Goal: Transaction & Acquisition: Purchase product/service

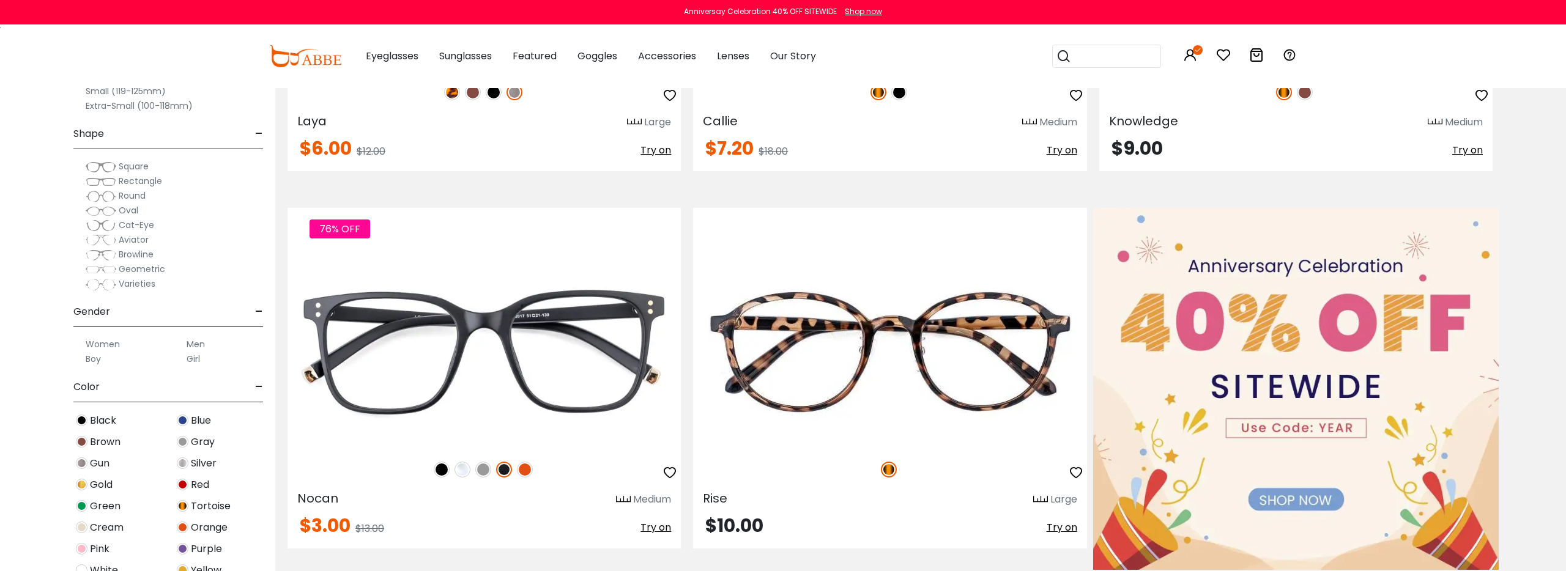
scroll to position [519, 0]
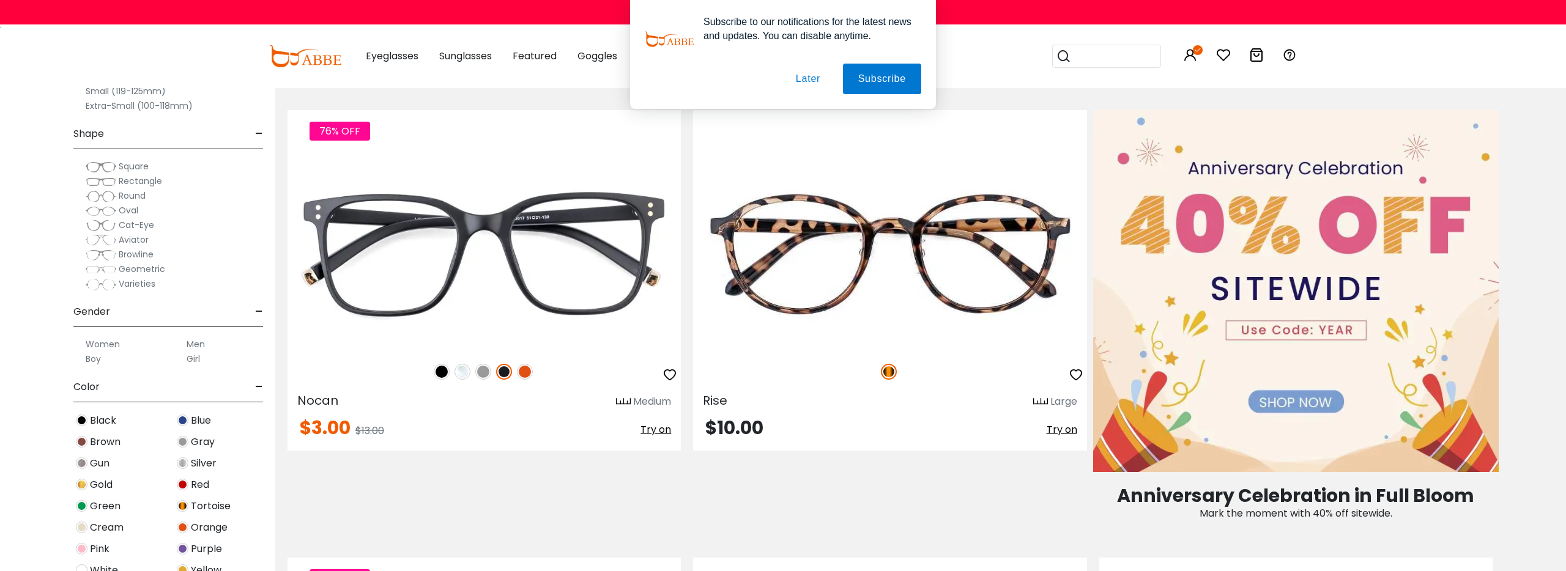
click at [815, 80] on button "Later" at bounding box center [807, 79] width 55 height 31
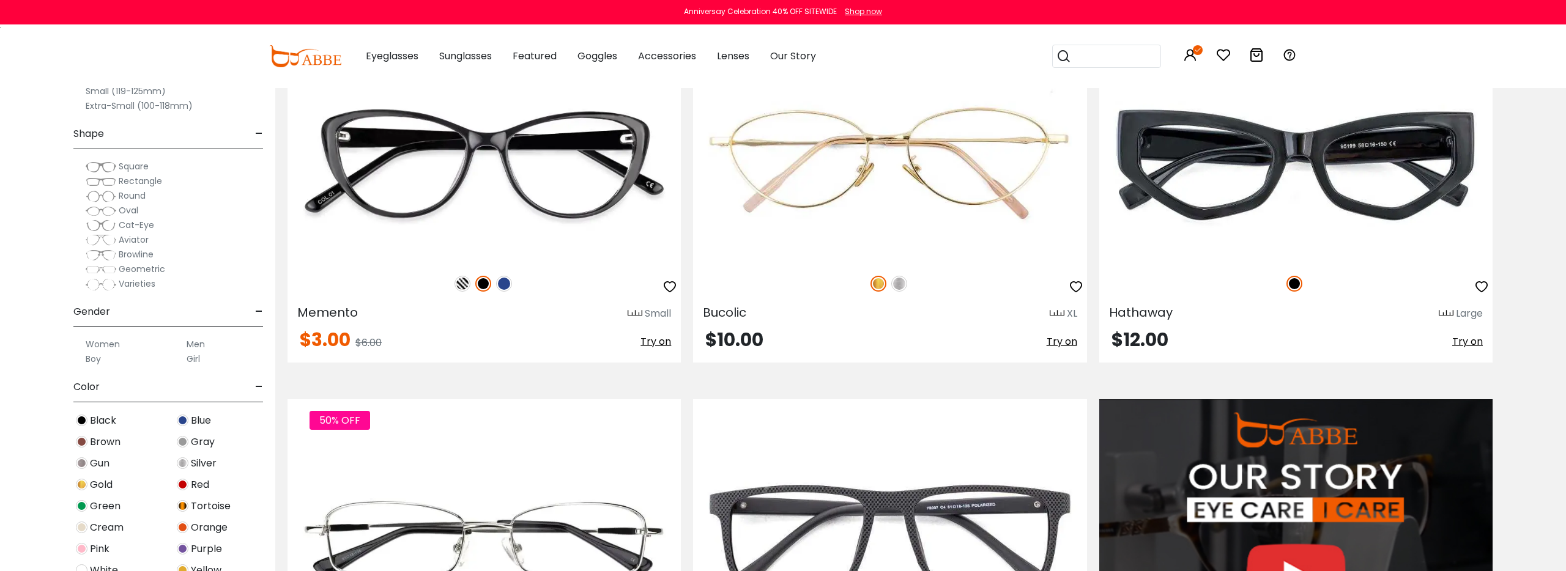
scroll to position [969, 0]
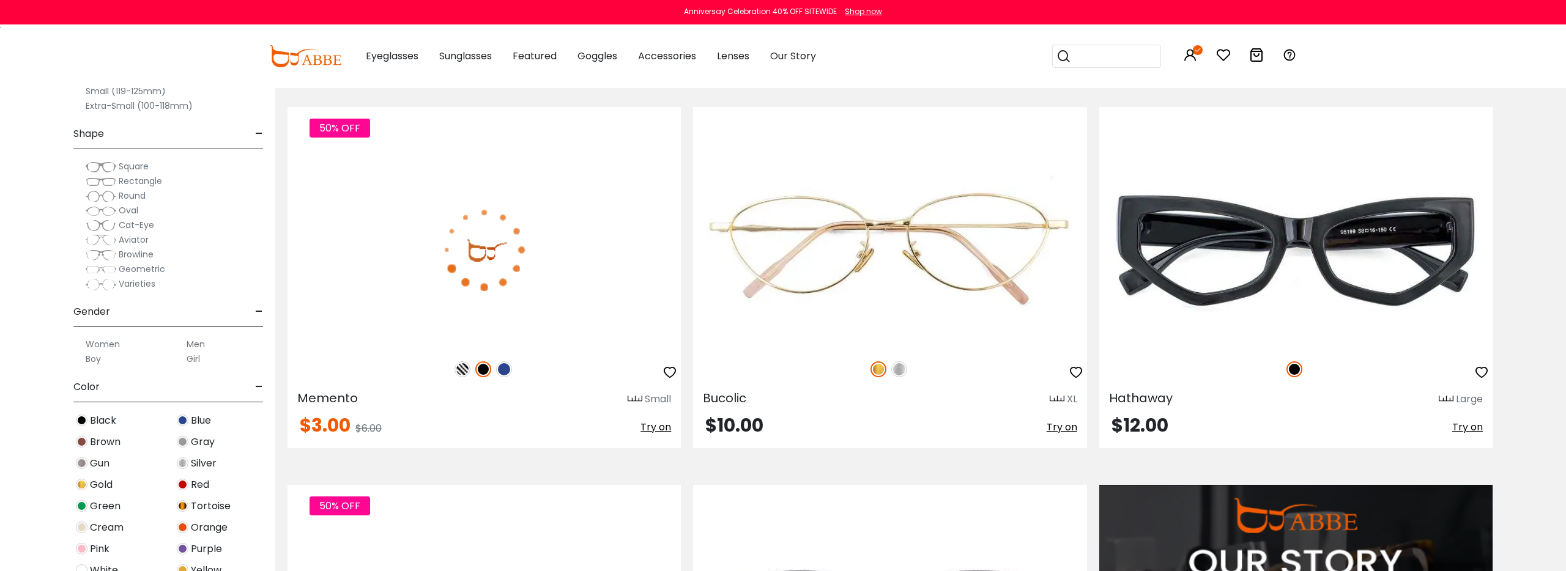
click at [462, 369] on img at bounding box center [462, 369] width 16 height 16
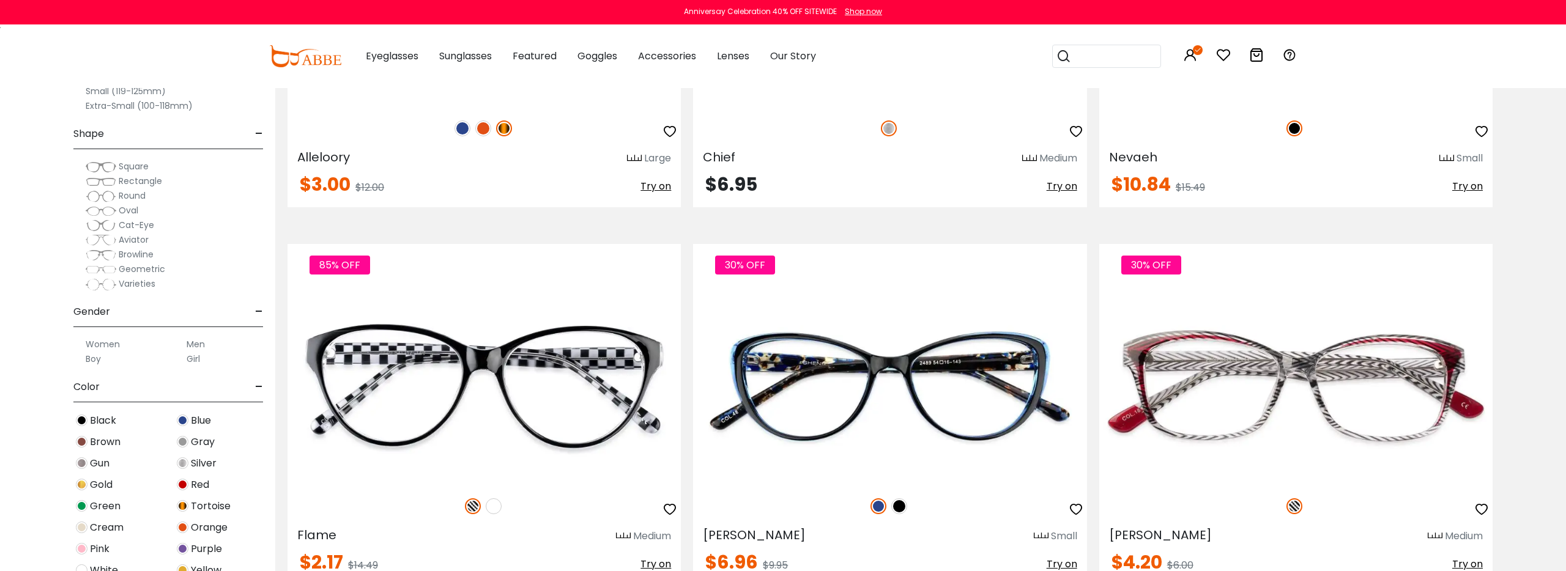
scroll to position [3889, 0]
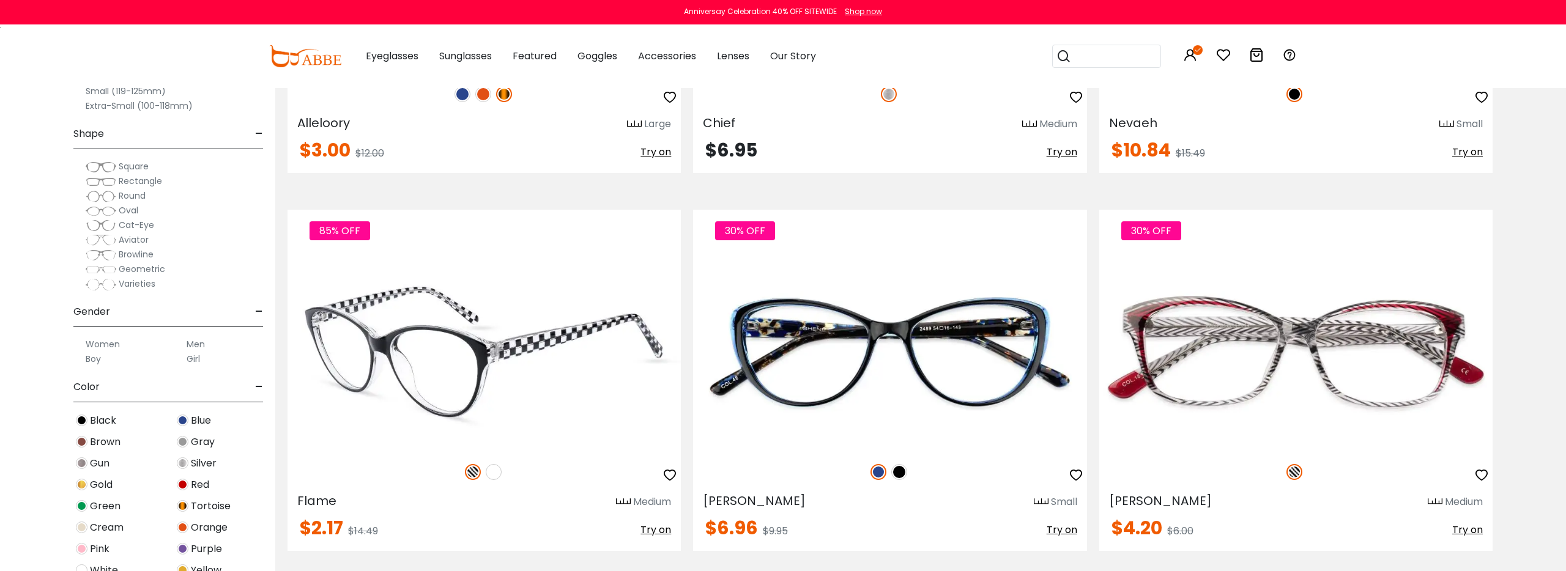
click at [491, 473] on img at bounding box center [494, 472] width 16 height 16
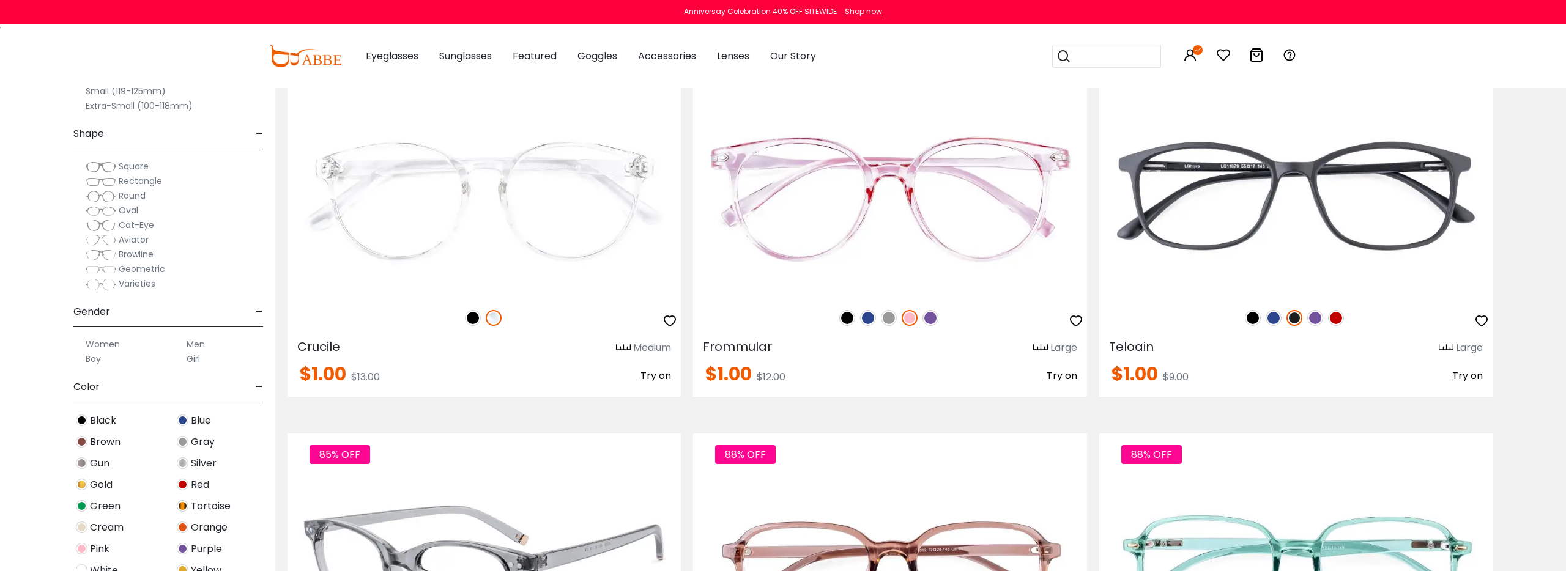
scroll to position [5556, 0]
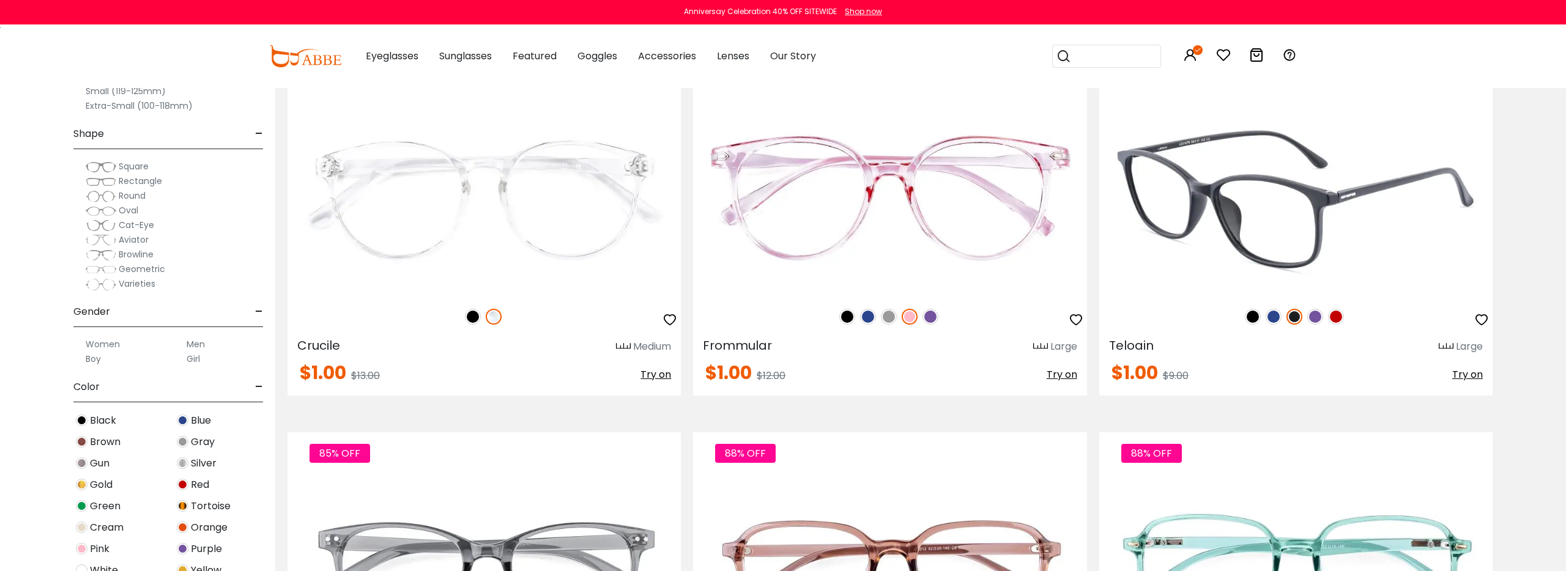
click at [1333, 316] on img at bounding box center [1336, 317] width 16 height 16
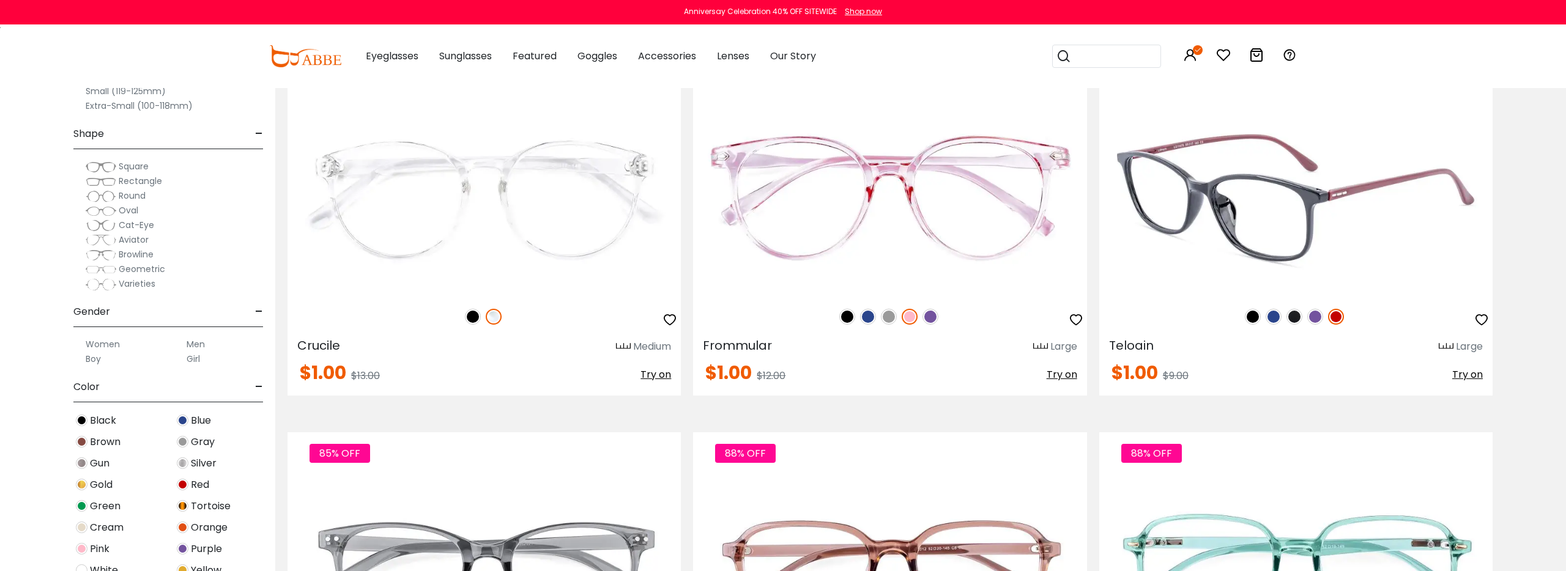
click at [1314, 319] on img at bounding box center [1315, 317] width 16 height 16
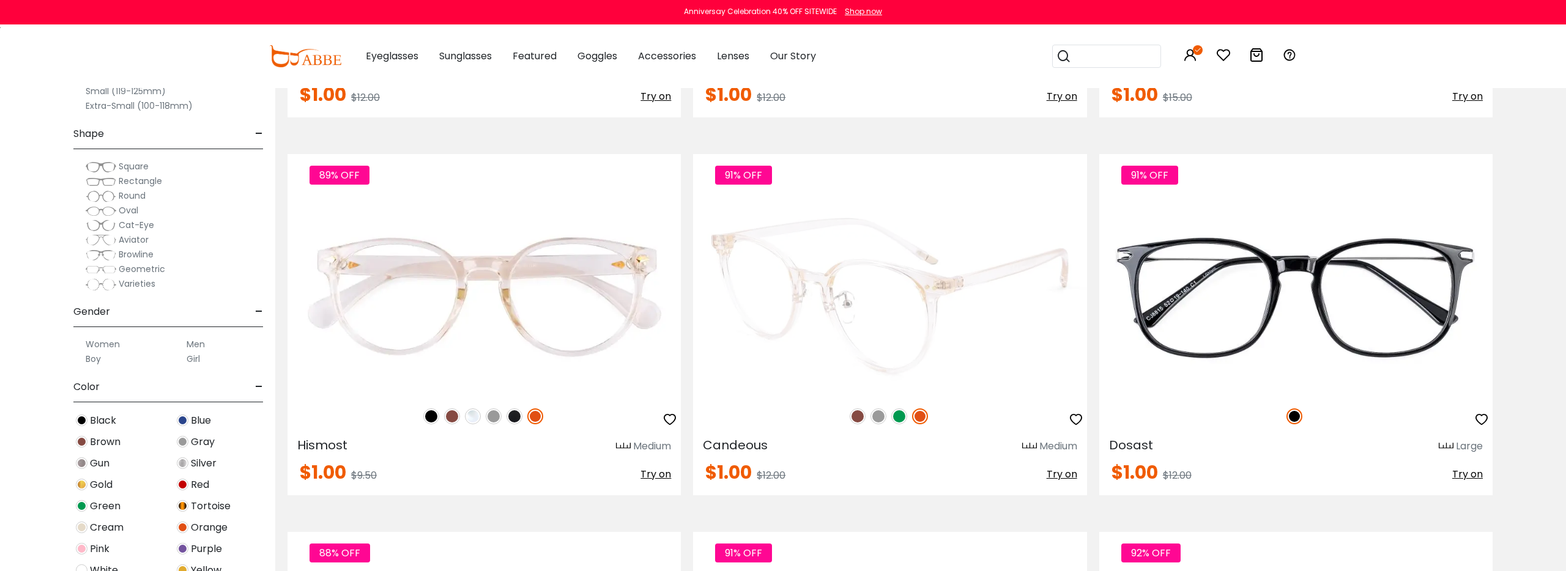
scroll to position [6625, 0]
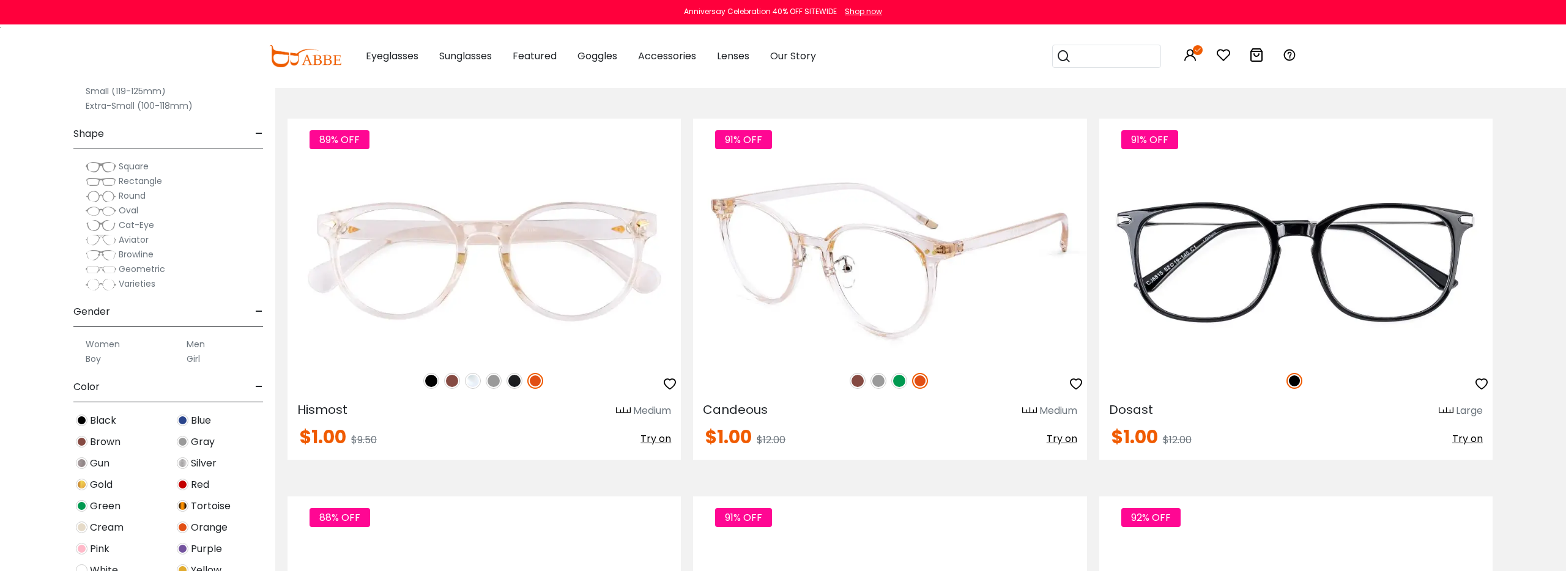
click at [902, 382] on img at bounding box center [899, 381] width 16 height 16
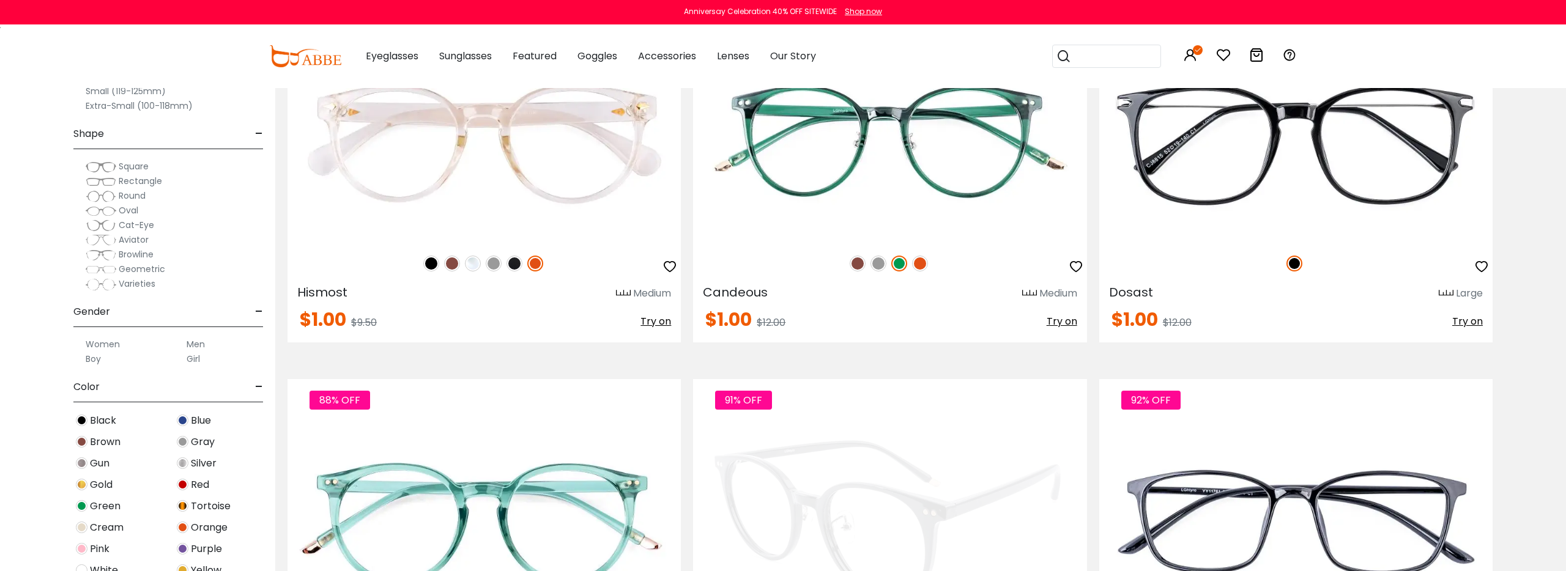
scroll to position [6996, 0]
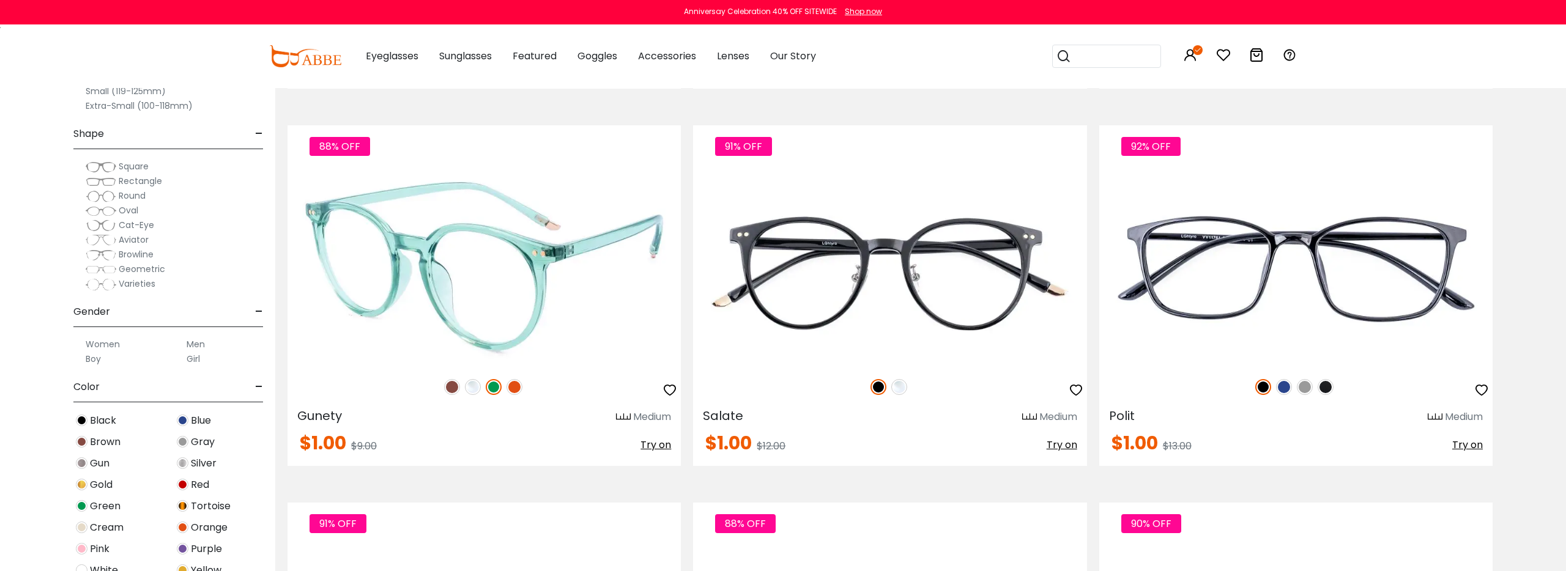
click at [511, 385] on img at bounding box center [514, 387] width 16 height 16
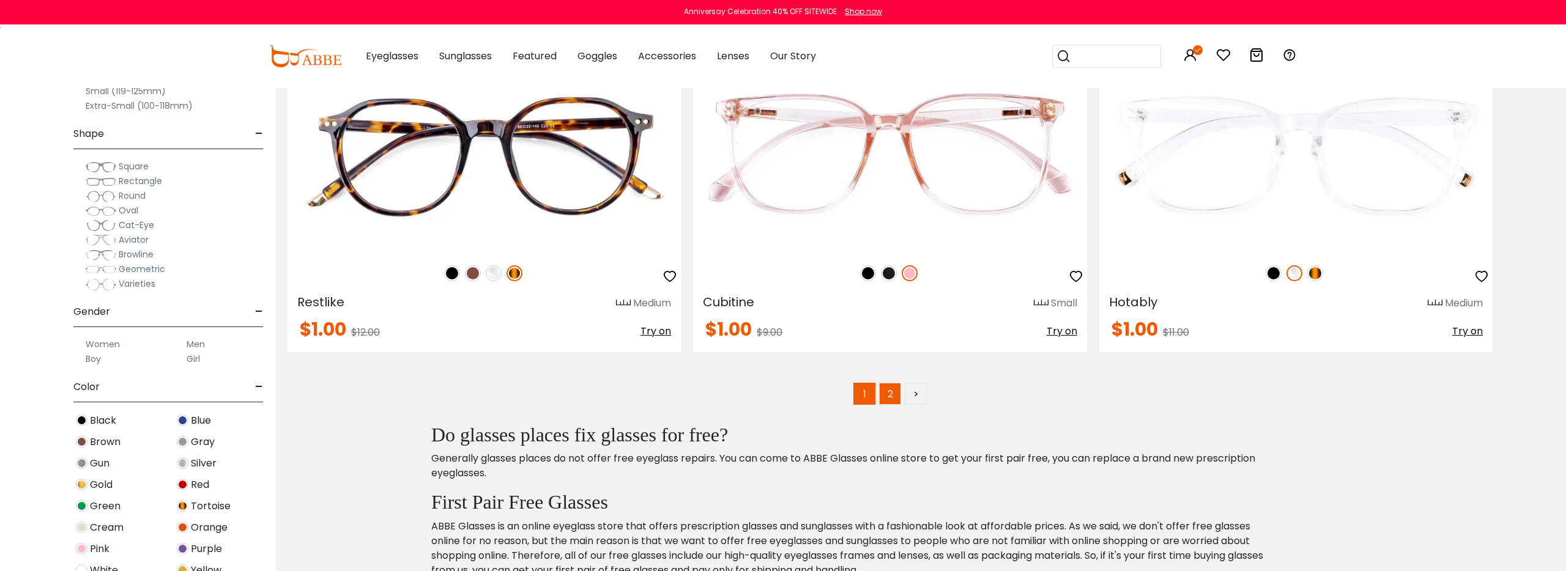
scroll to position [7487, 0]
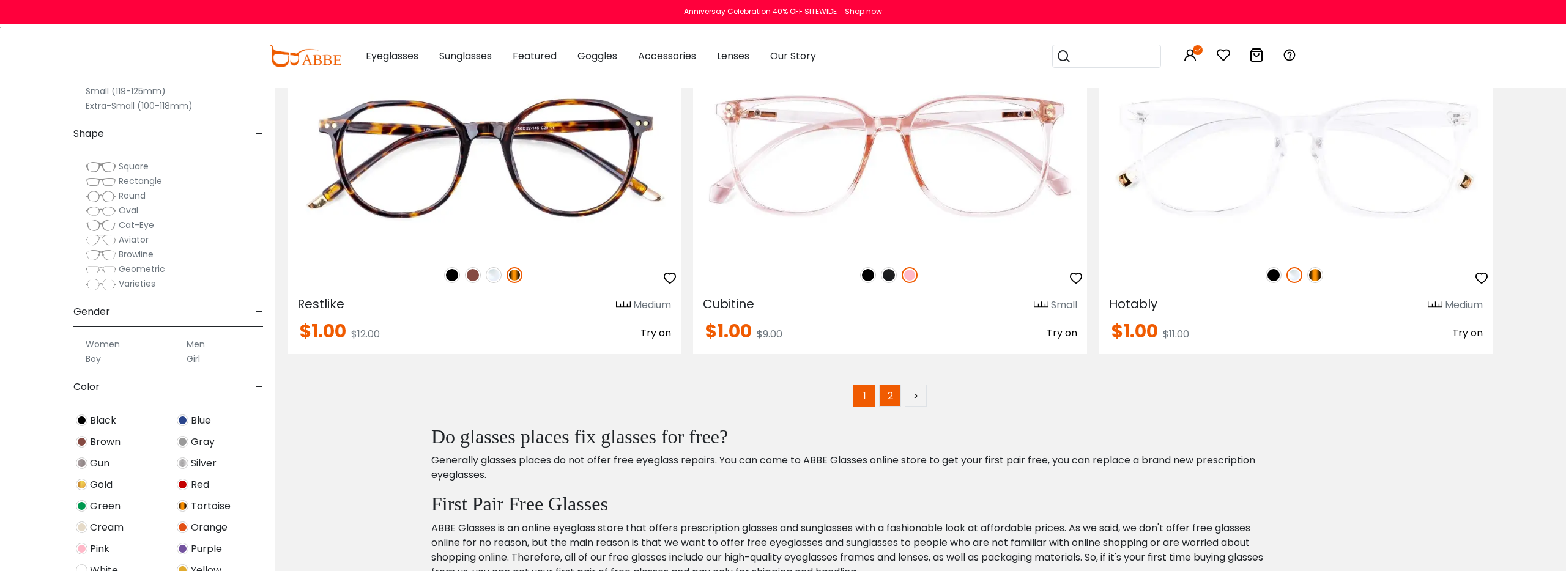
click at [891, 393] on link "2" at bounding box center [890, 396] width 22 height 22
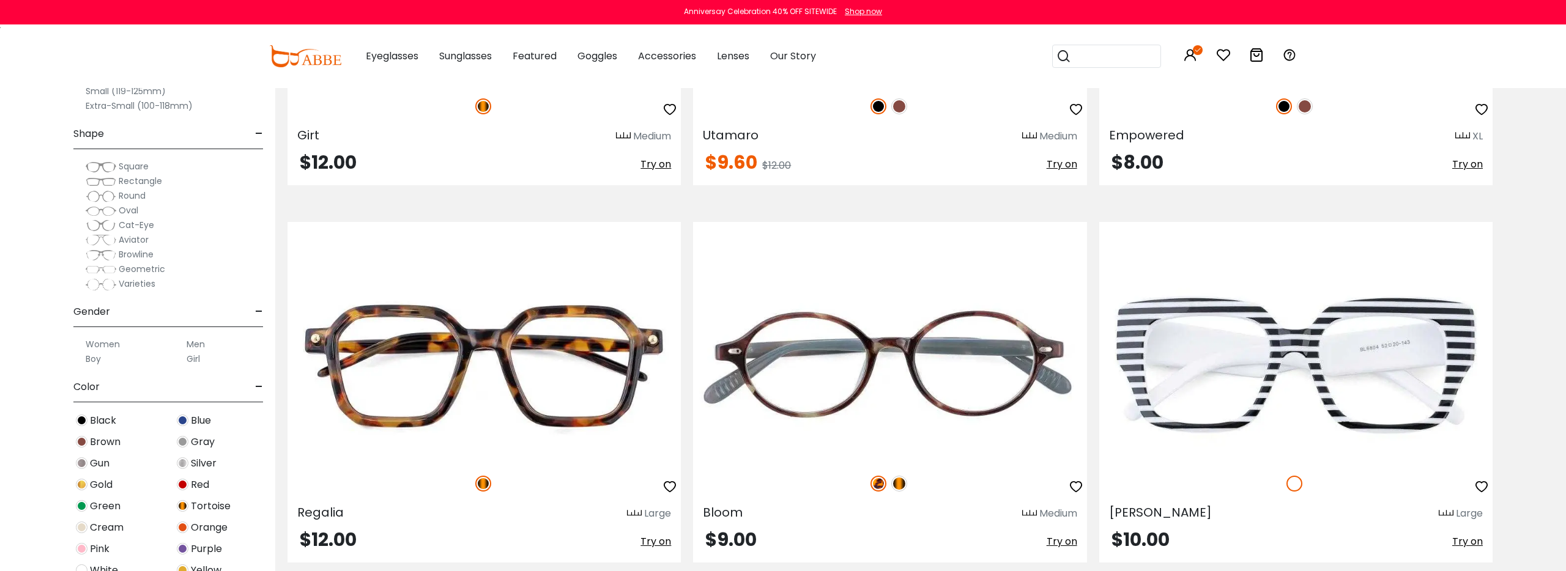
scroll to position [6172, 0]
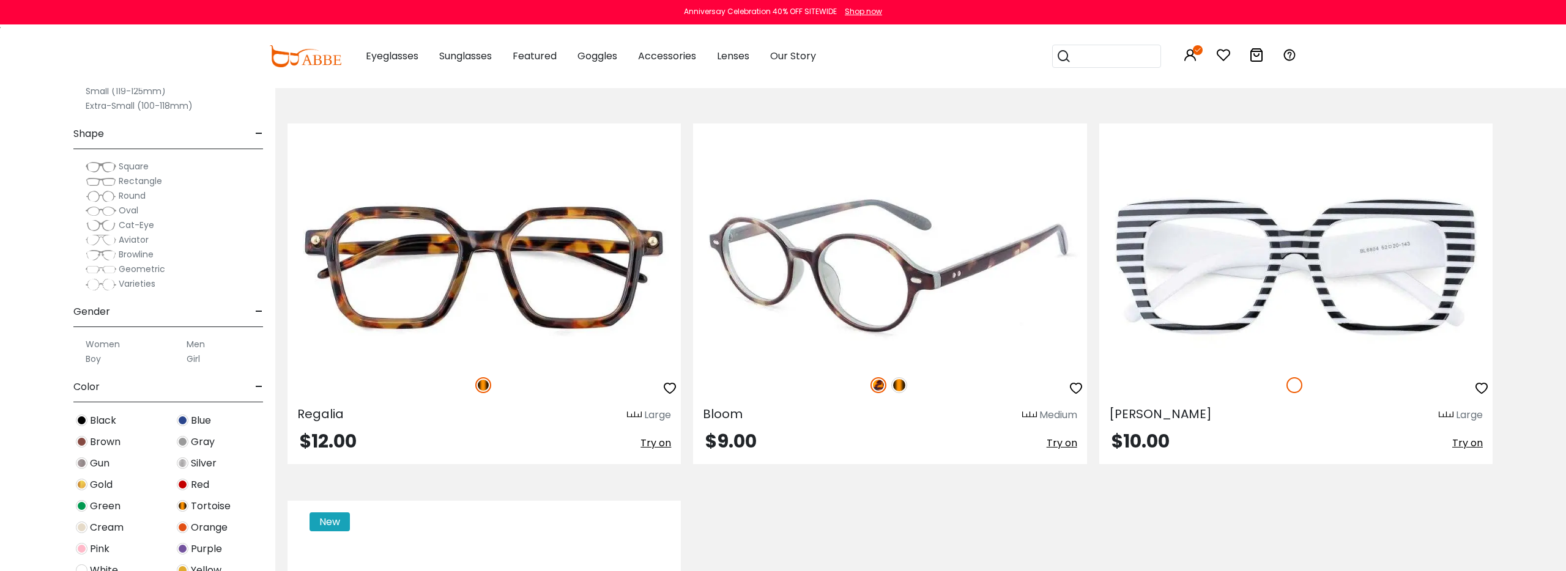
click at [899, 387] on img at bounding box center [899, 385] width 16 height 16
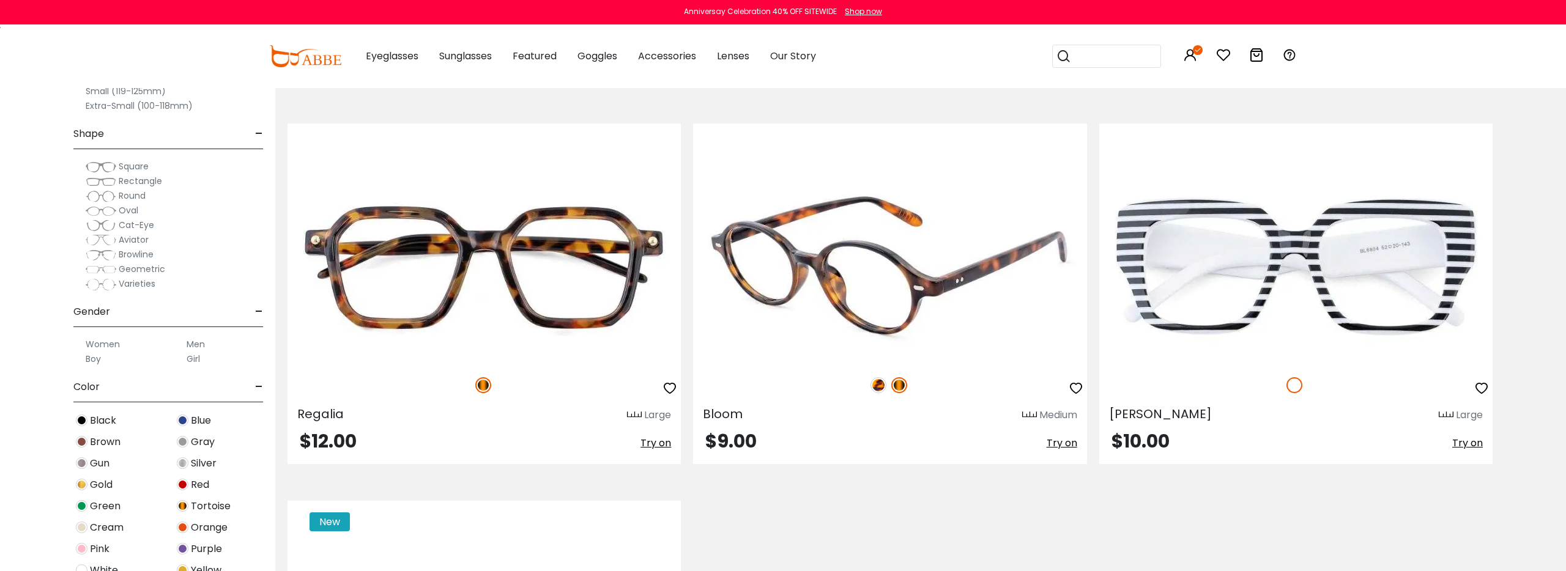
click at [877, 385] on img at bounding box center [878, 385] width 16 height 16
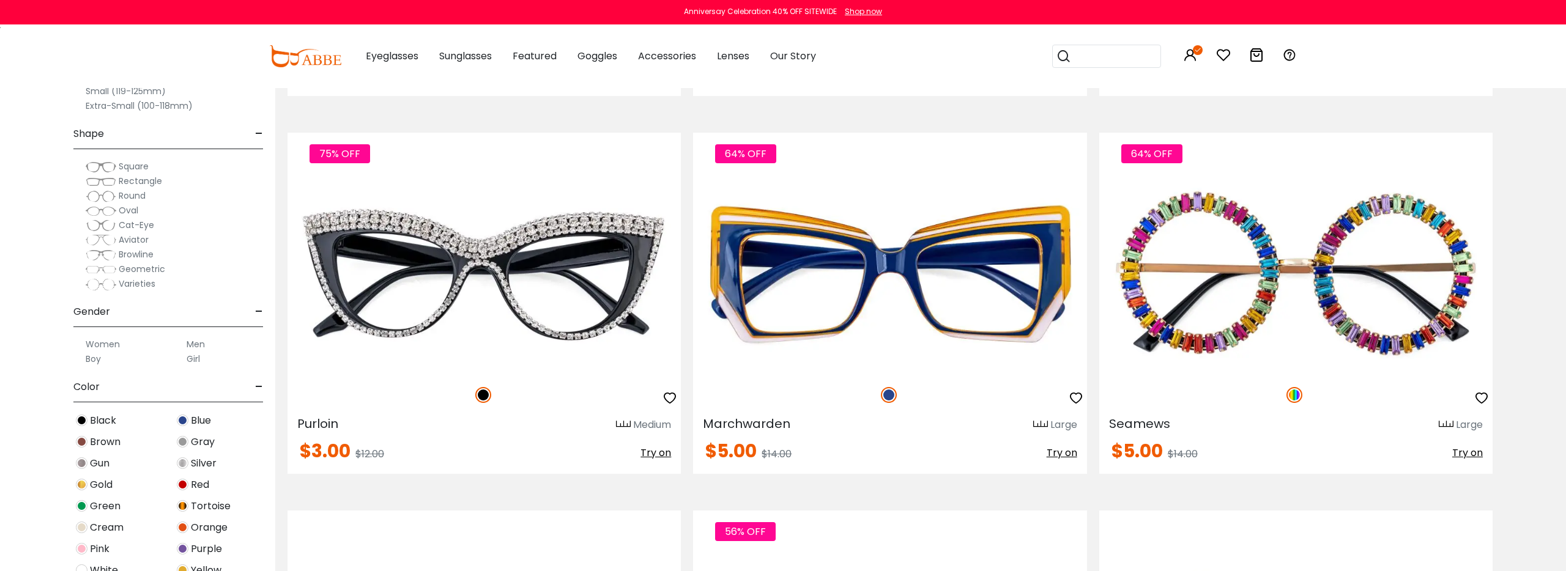
scroll to position [3504, 0]
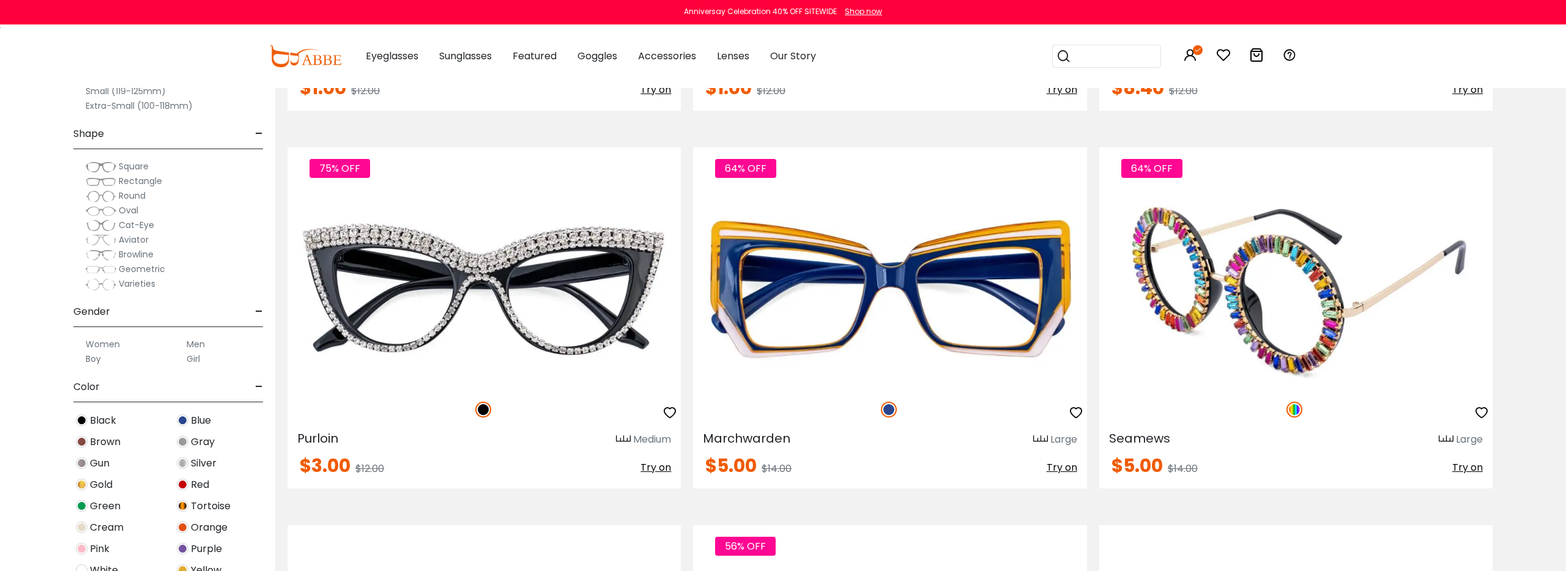
click at [1207, 324] on img at bounding box center [1295, 289] width 393 height 197
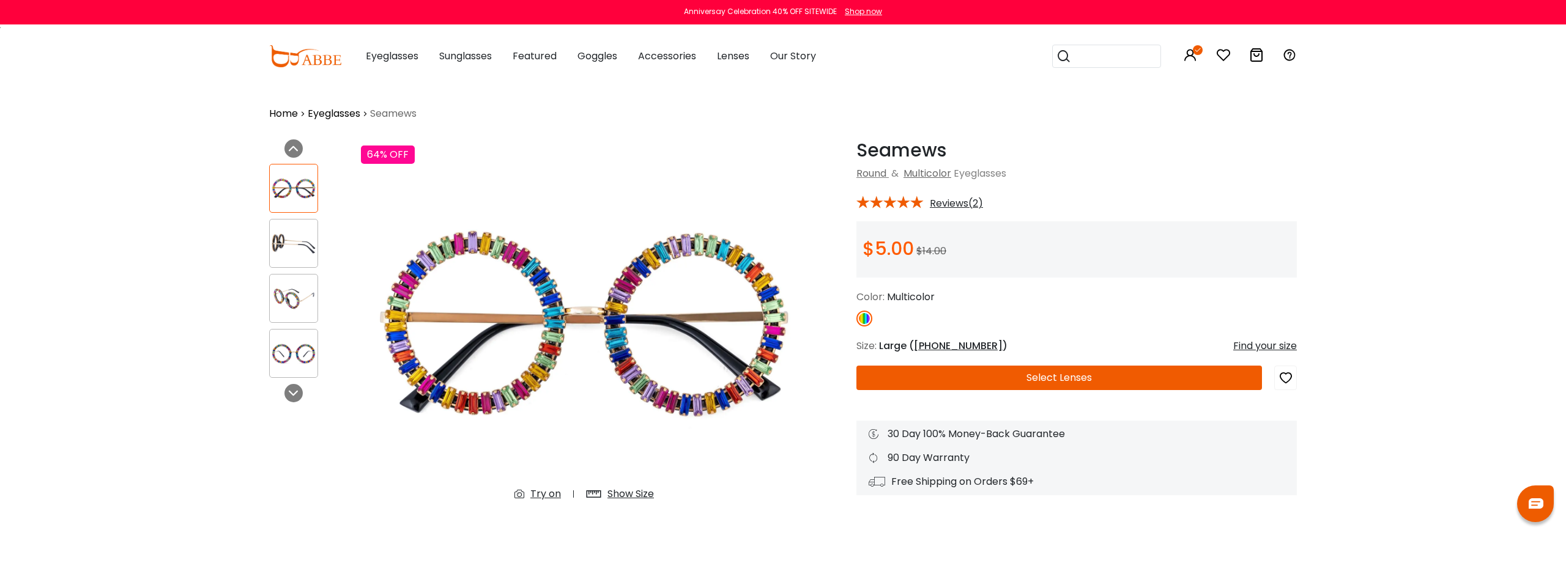
click at [1023, 379] on button "Select Lenses" at bounding box center [1059, 378] width 406 height 24
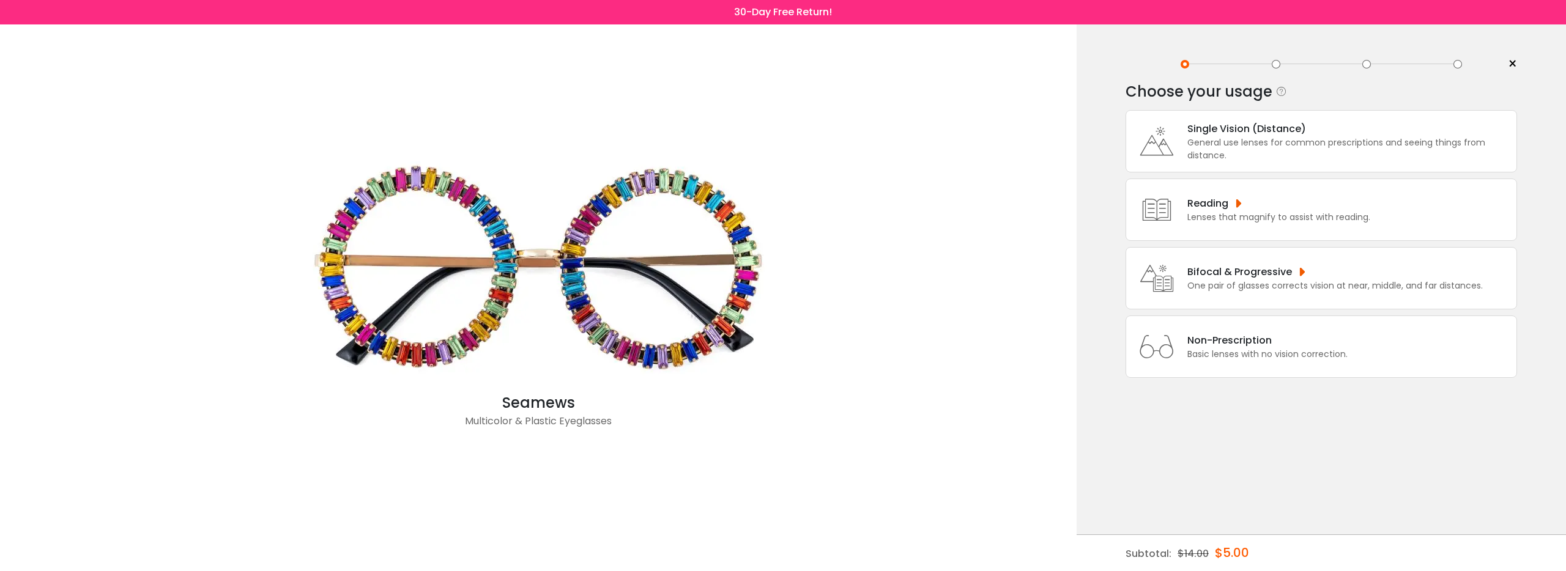
click at [1253, 160] on div "General use lenses for common prescriptions and seeing things from distance." at bounding box center [1348, 149] width 323 height 26
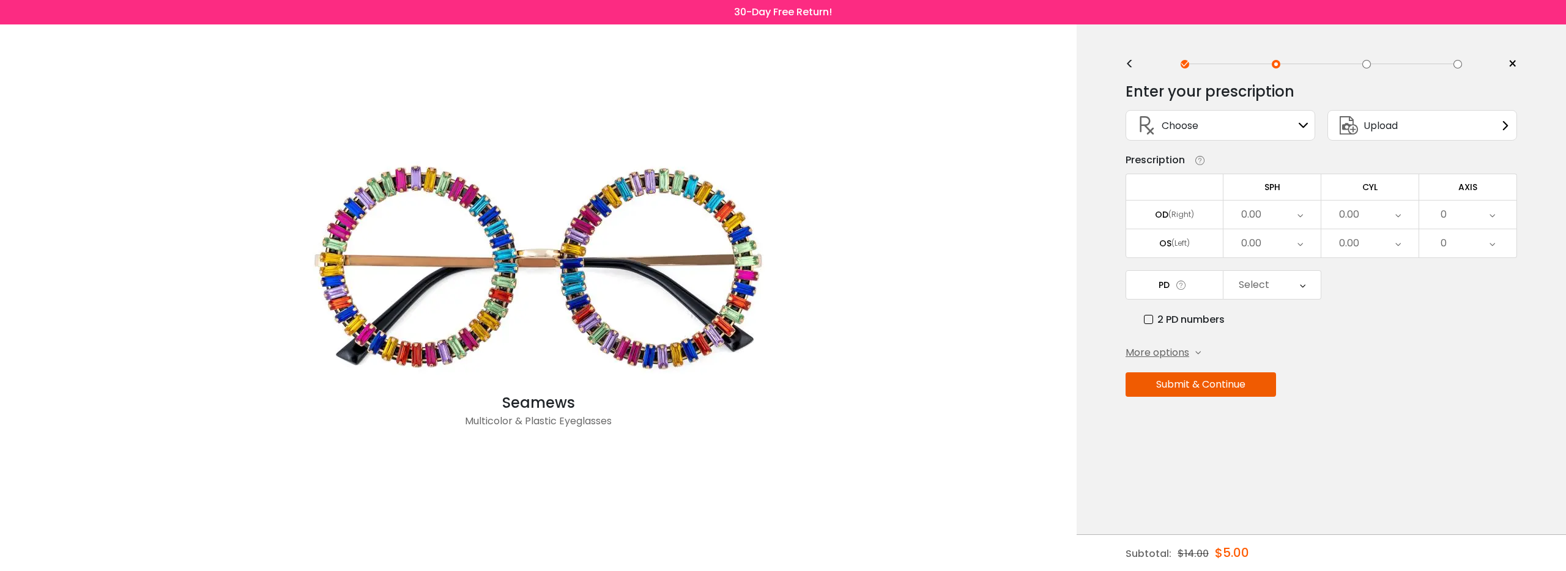
click at [1261, 213] on div "0.00" at bounding box center [1251, 214] width 20 height 24
click at [1263, 286] on li "-9.50" at bounding box center [1271, 287] width 97 height 22
click at [1269, 242] on div "0.00" at bounding box center [1271, 243] width 97 height 28
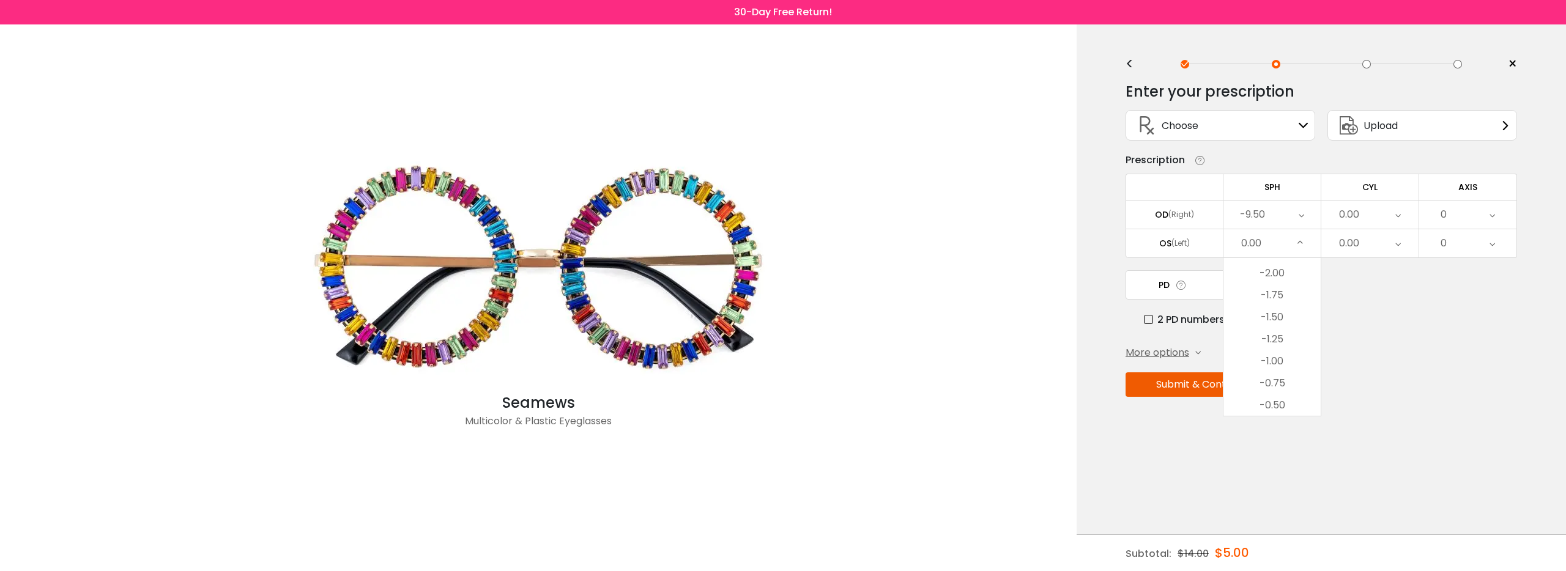
drag, startPoint x: 1428, startPoint y: 335, endPoint x: 1338, endPoint y: 281, distance: 104.5
click at [1426, 334] on div "Enter your prescription SPH (Sphere) Lens strength needed to correct your visio…" at bounding box center [1320, 265] width 391 height 385
click at [1266, 218] on div "-9.50" at bounding box center [1271, 215] width 97 height 28
click at [1280, 297] on li "-9.75" at bounding box center [1271, 298] width 97 height 22
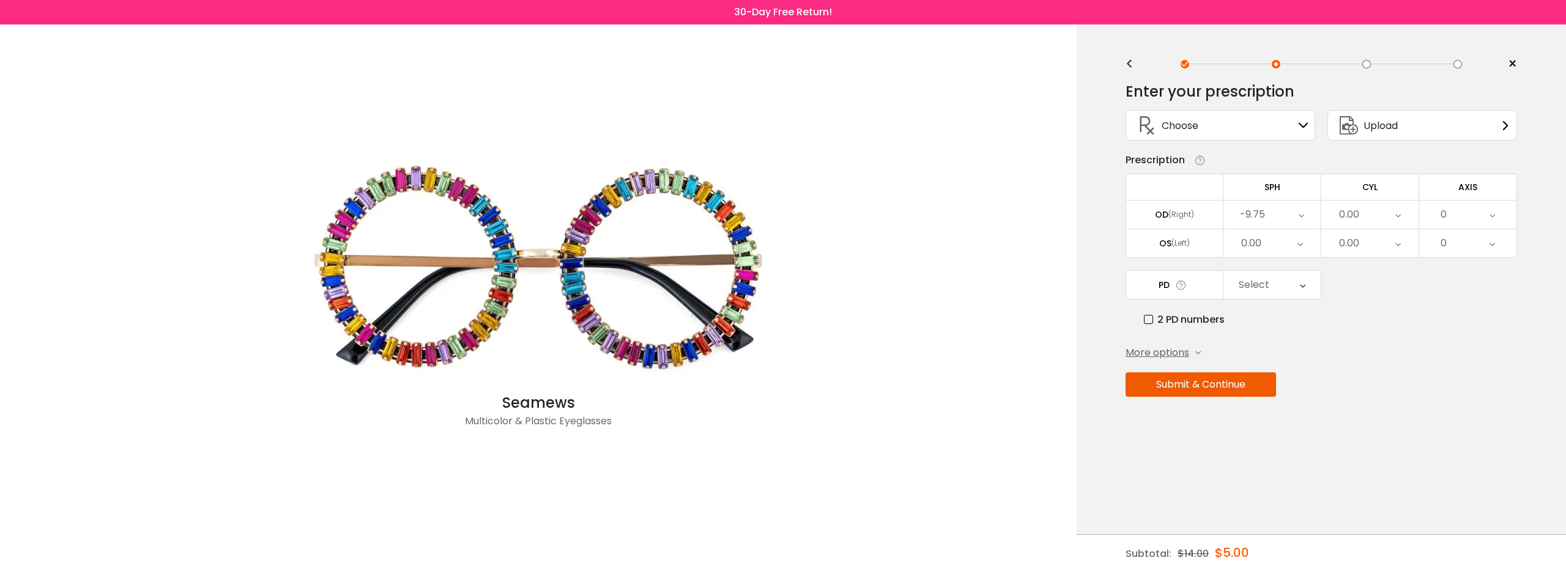
click at [1265, 246] on div "0.00" at bounding box center [1271, 243] width 97 height 28
click at [1273, 360] on li "-9.50" at bounding box center [1271, 357] width 97 height 22
click at [1378, 255] on div "0.00" at bounding box center [1369, 243] width 97 height 28
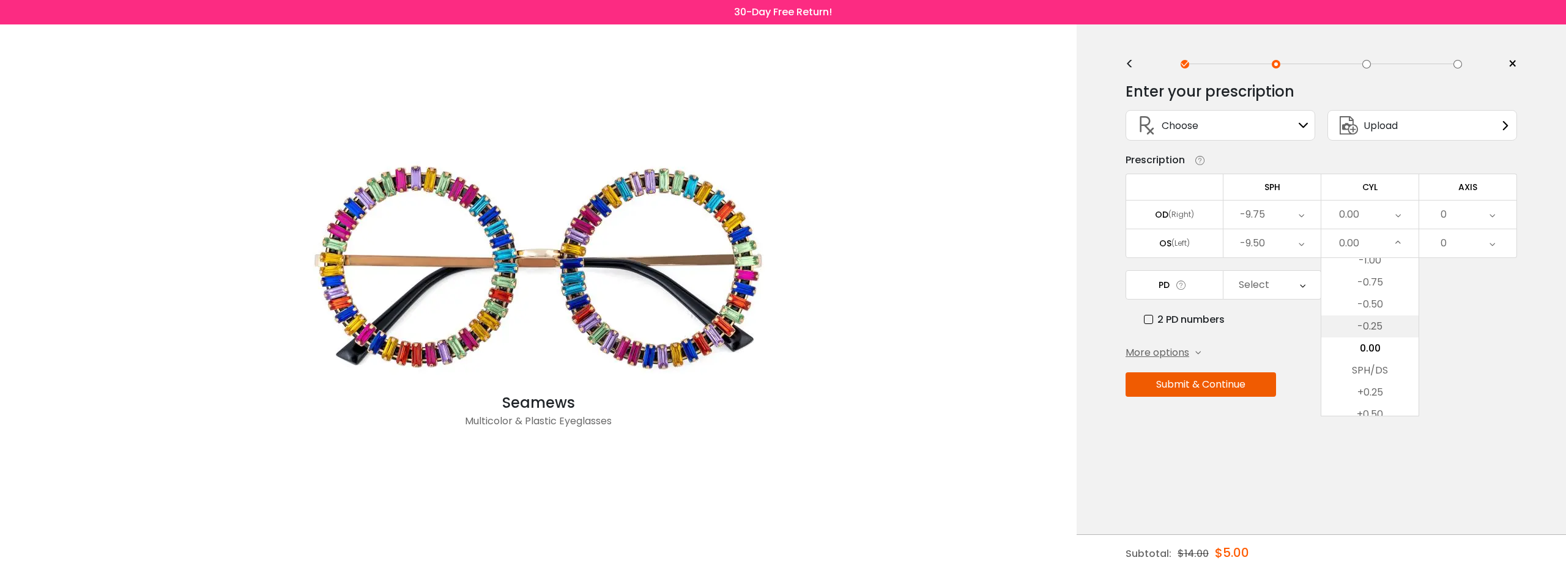
click at [1382, 333] on li "-0.25" at bounding box center [1369, 327] width 97 height 22
click at [1471, 240] on div "0" at bounding box center [1467, 243] width 97 height 28
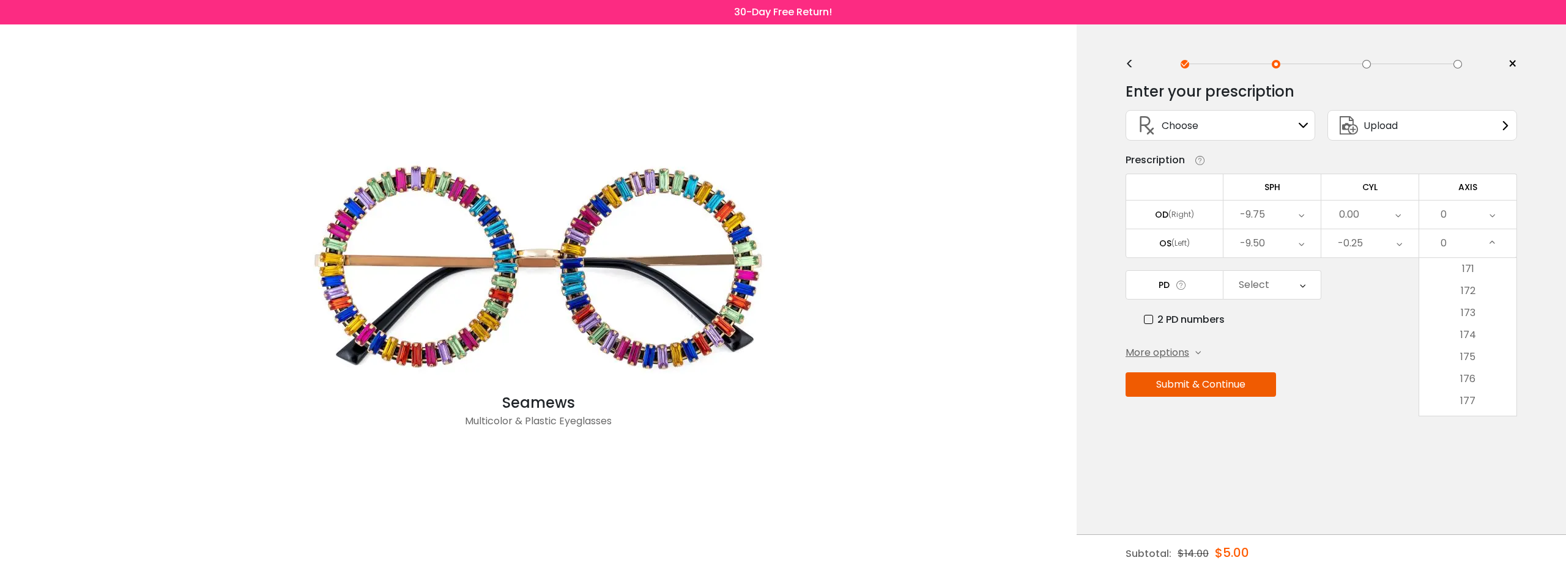
scroll to position [3714, 0]
click at [1478, 306] on li "170" at bounding box center [1467, 298] width 97 height 22
click at [1270, 297] on div "Select" at bounding box center [1271, 285] width 97 height 28
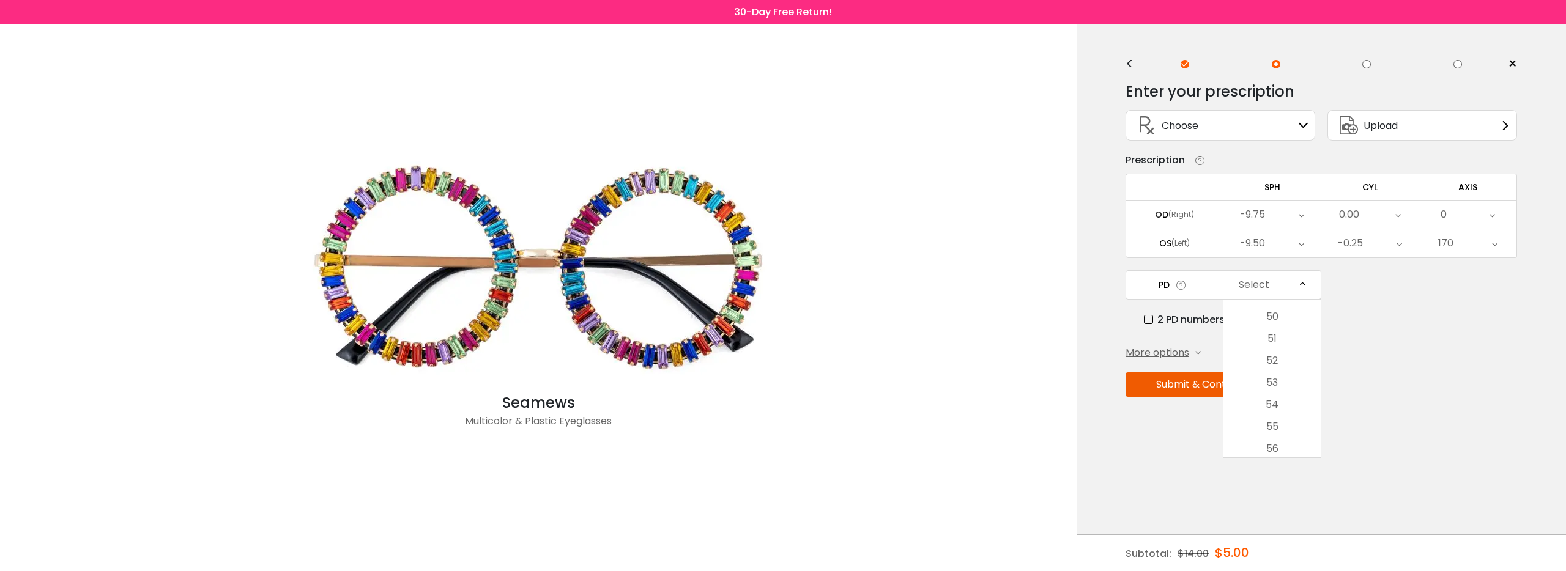
scroll to position [83, 0]
click at [1286, 369] on li "52" at bounding box center [1271, 360] width 97 height 22
drag, startPoint x: 1177, startPoint y: 356, endPoint x: 1216, endPoint y: 355, distance: 38.6
click at [1177, 356] on span "More options" at bounding box center [1157, 353] width 64 height 15
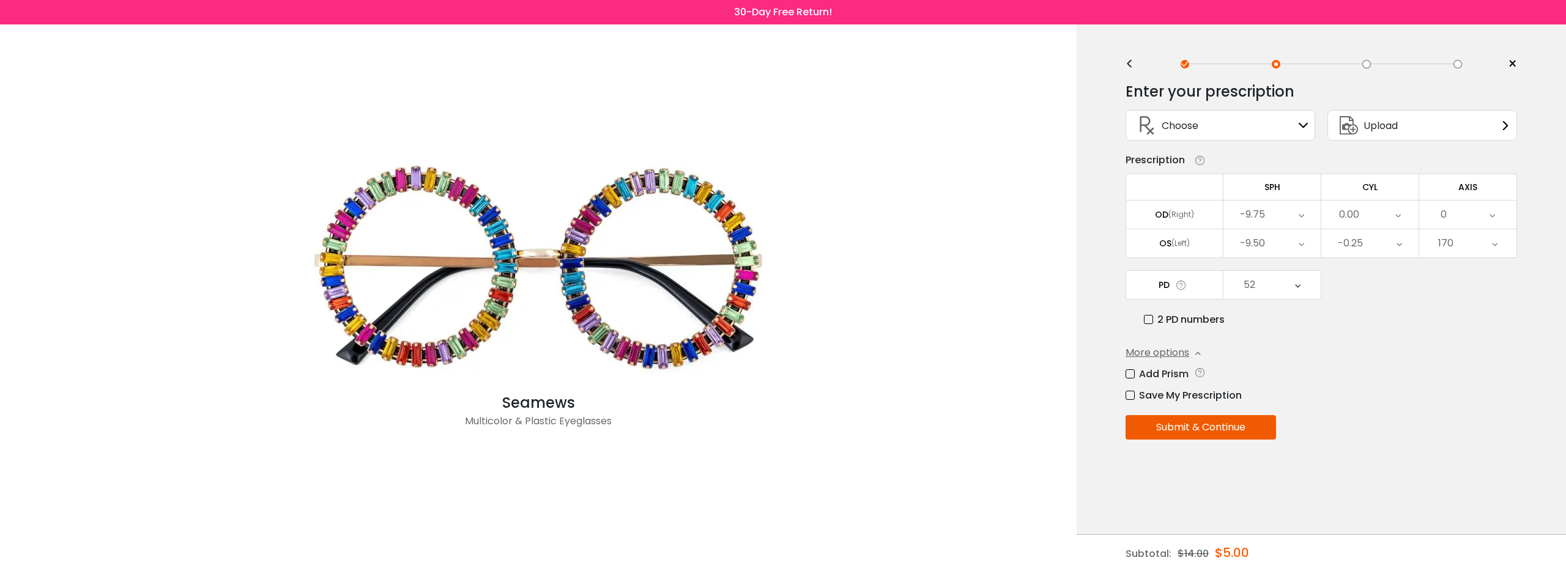
click at [1193, 434] on button "Submit & Continue" at bounding box center [1200, 427] width 150 height 24
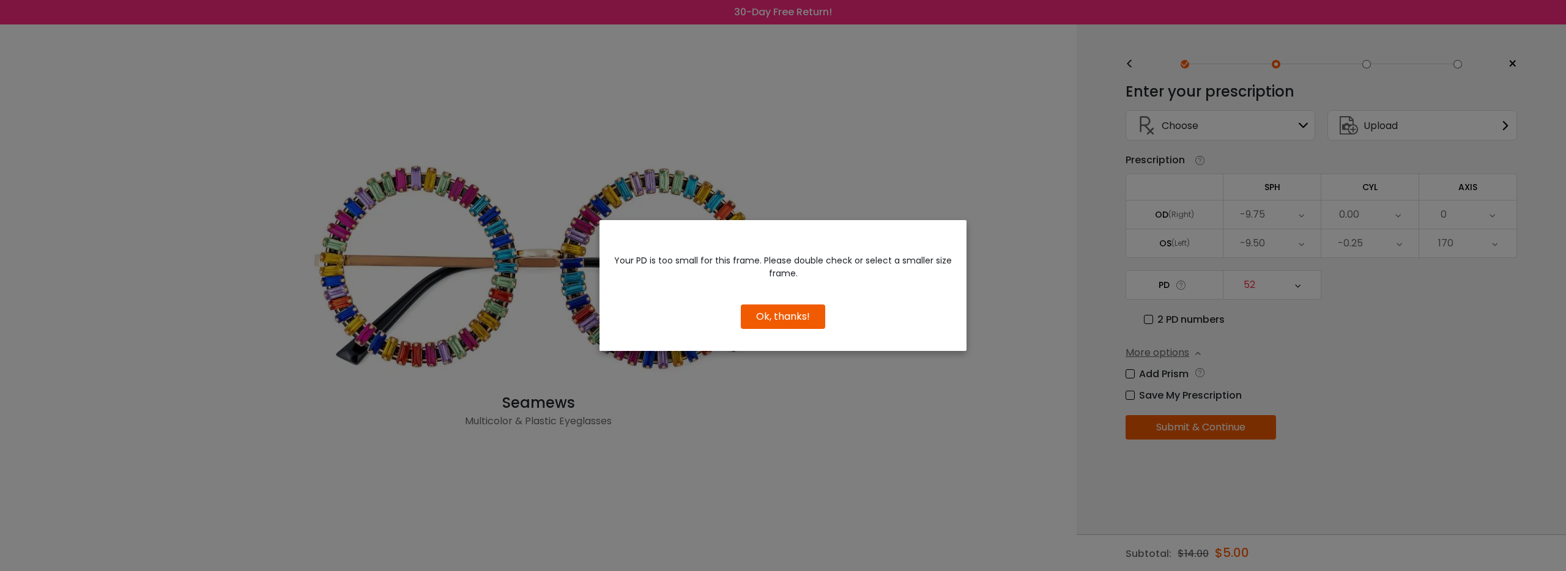
click at [806, 324] on button "Ok, thanks!" at bounding box center [783, 317] width 84 height 24
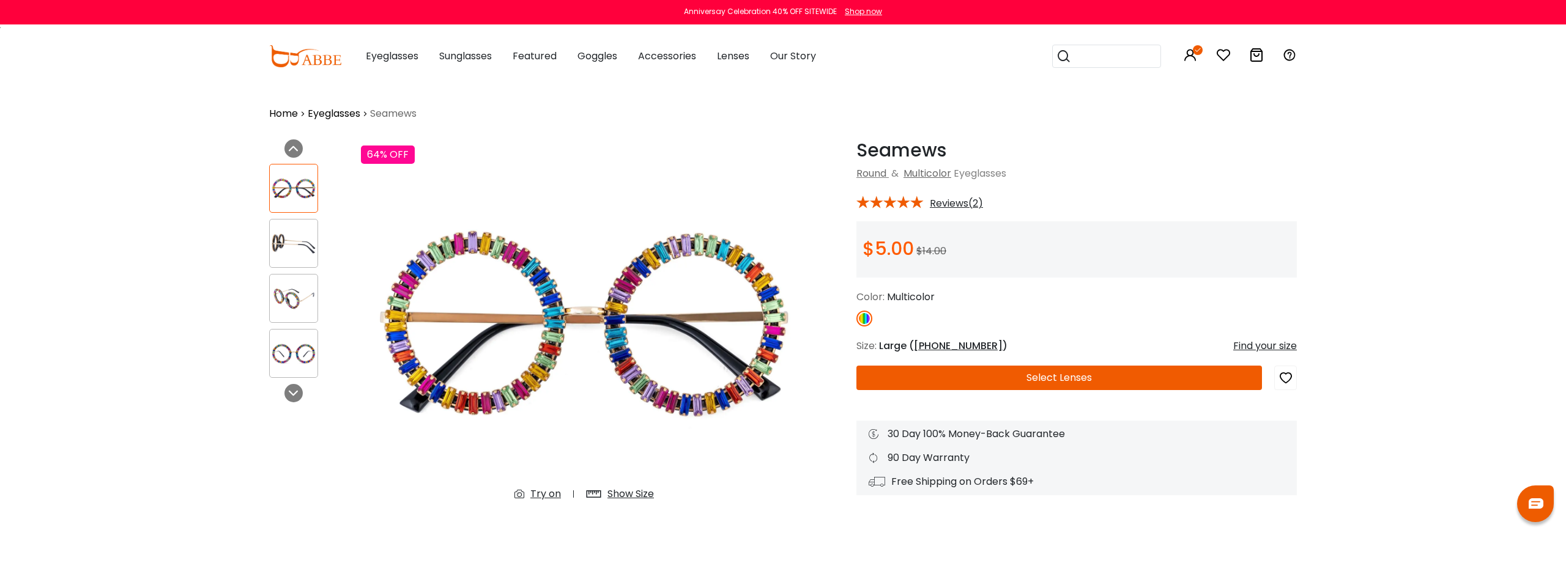
scroll to position [1, 0]
click at [1031, 380] on button "Select Lenses" at bounding box center [1059, 377] width 406 height 24
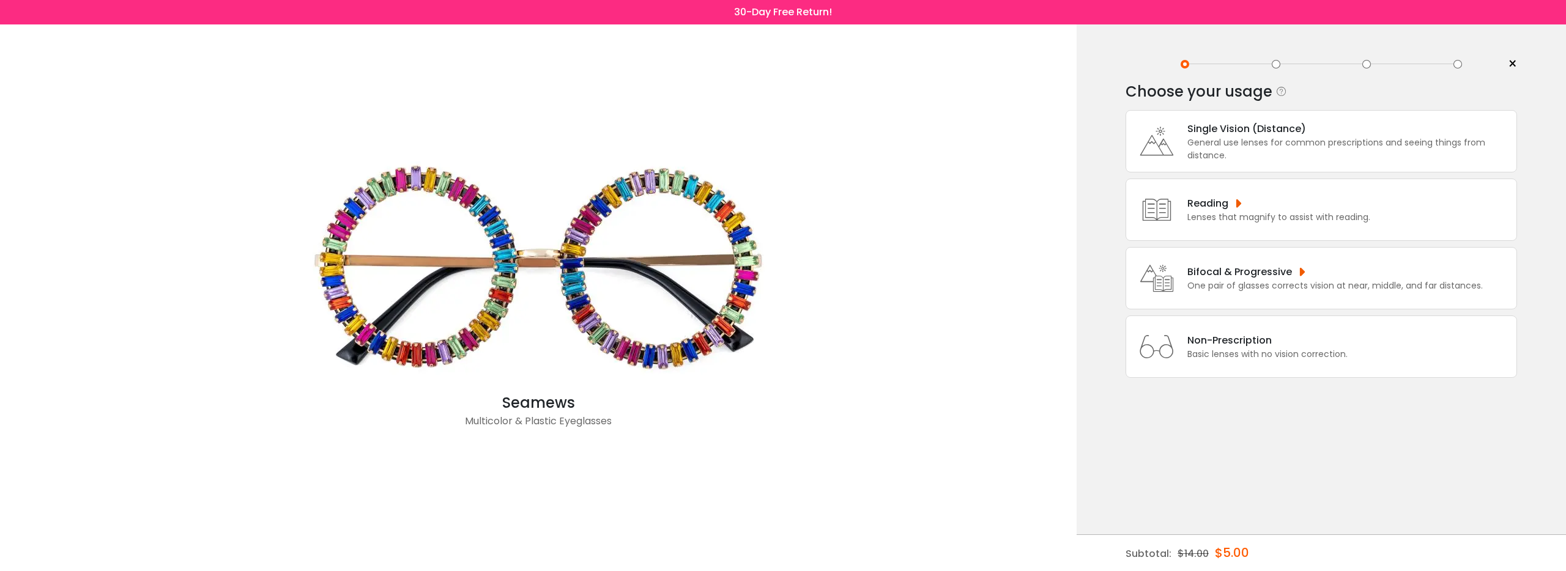
click at [1210, 361] on div "Basic lenses with no vision correction." at bounding box center [1267, 354] width 160 height 13
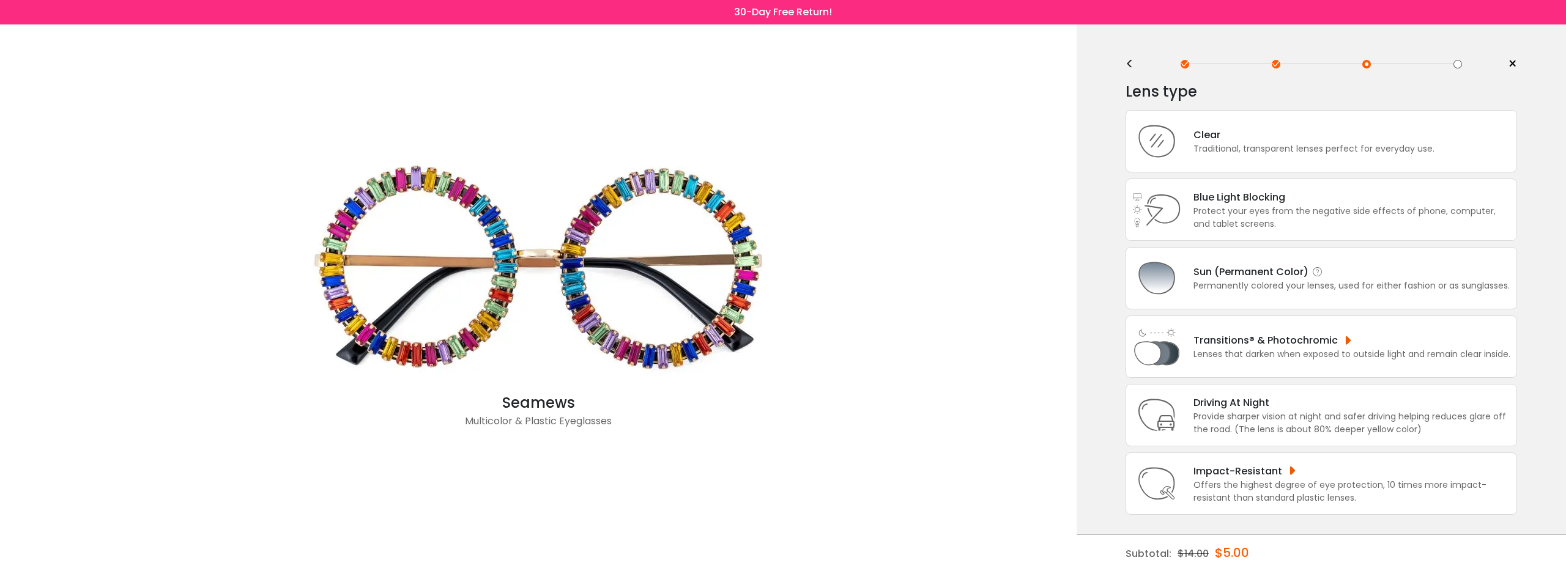
click at [1258, 304] on div "Sun (Permanent Color) Permanently colored your lenses, used for either fashion …" at bounding box center [1320, 278] width 391 height 62
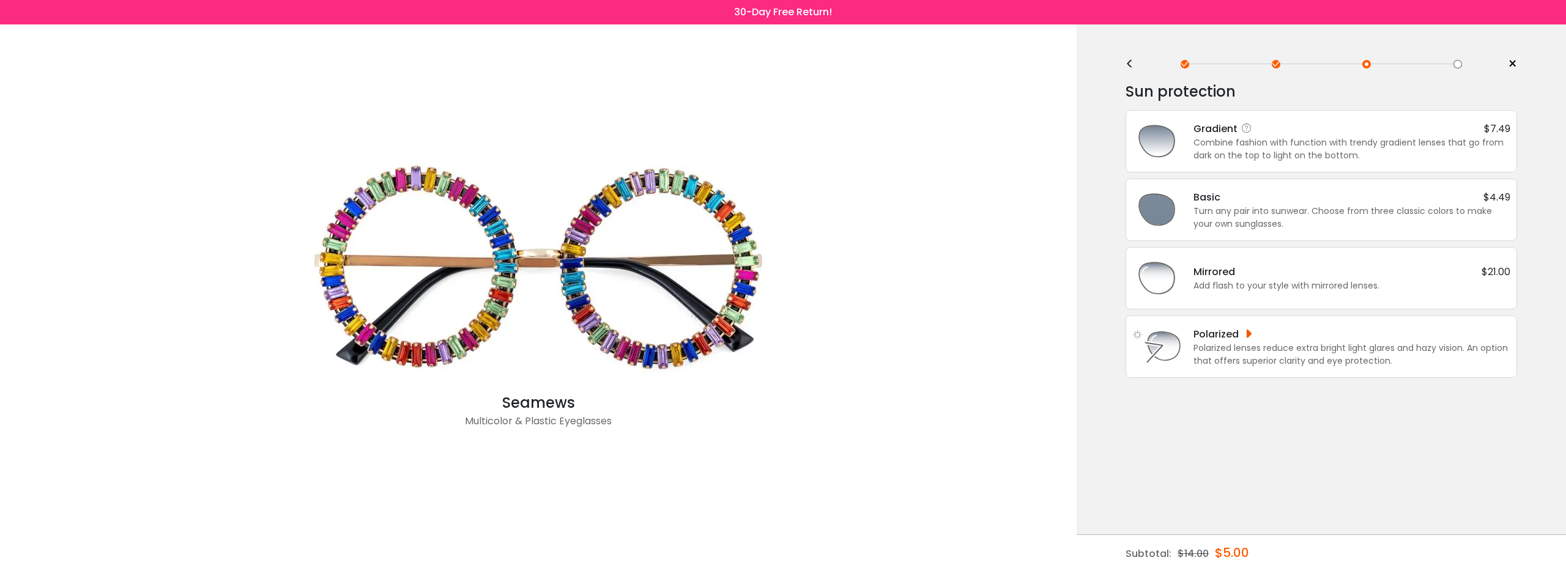
click at [1302, 160] on div "Combine fashion with function with trendy gradient lenses that go from dark on …" at bounding box center [1351, 149] width 317 height 26
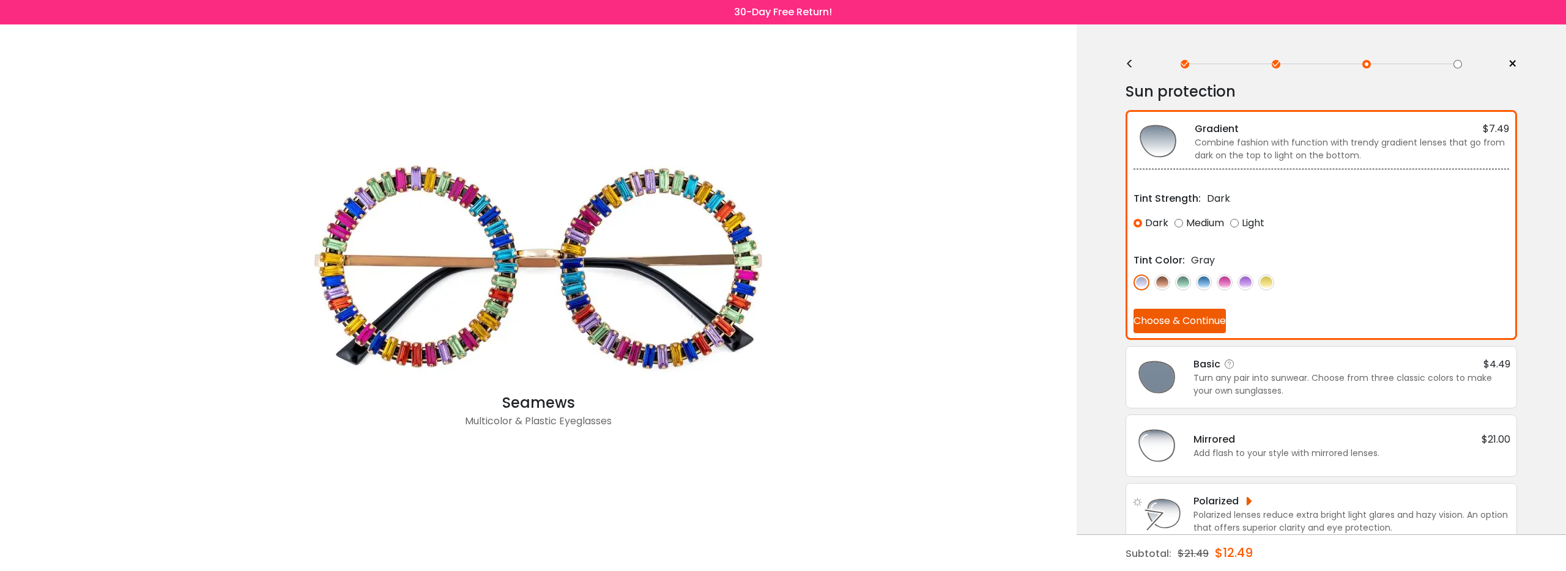
click at [1256, 358] on div "Basic $4.49" at bounding box center [1351, 364] width 317 height 15
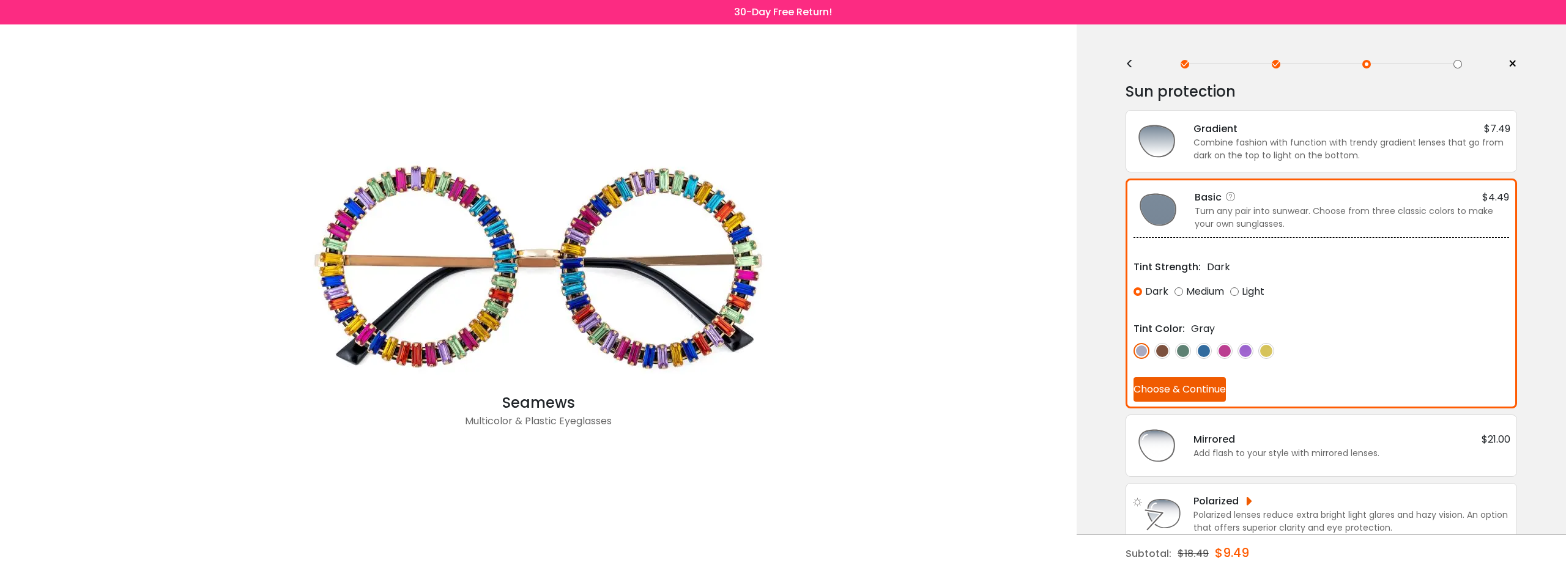
click at [1229, 353] on img at bounding box center [1225, 351] width 16 height 16
click at [1185, 291] on div "Medium" at bounding box center [1199, 292] width 50 height 22
click at [1168, 350] on img at bounding box center [1162, 351] width 16 height 16
click at [1144, 349] on img at bounding box center [1141, 351] width 16 height 16
click at [1201, 390] on button "Choose & Continue" at bounding box center [1179, 389] width 92 height 24
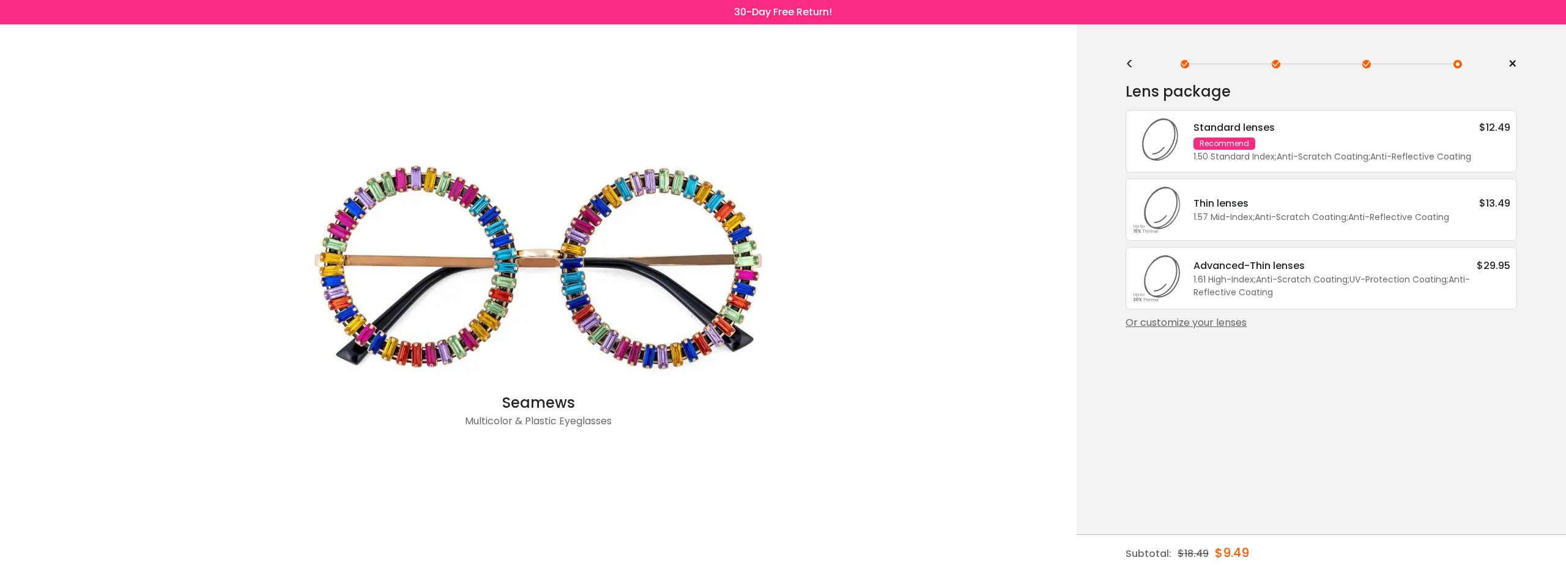
click at [1307, 138] on div "Standard lenses $12.49 Recommend 1.50 Standard Index ; Anti-Scratch Coating ; A…" at bounding box center [1345, 141] width 329 height 43
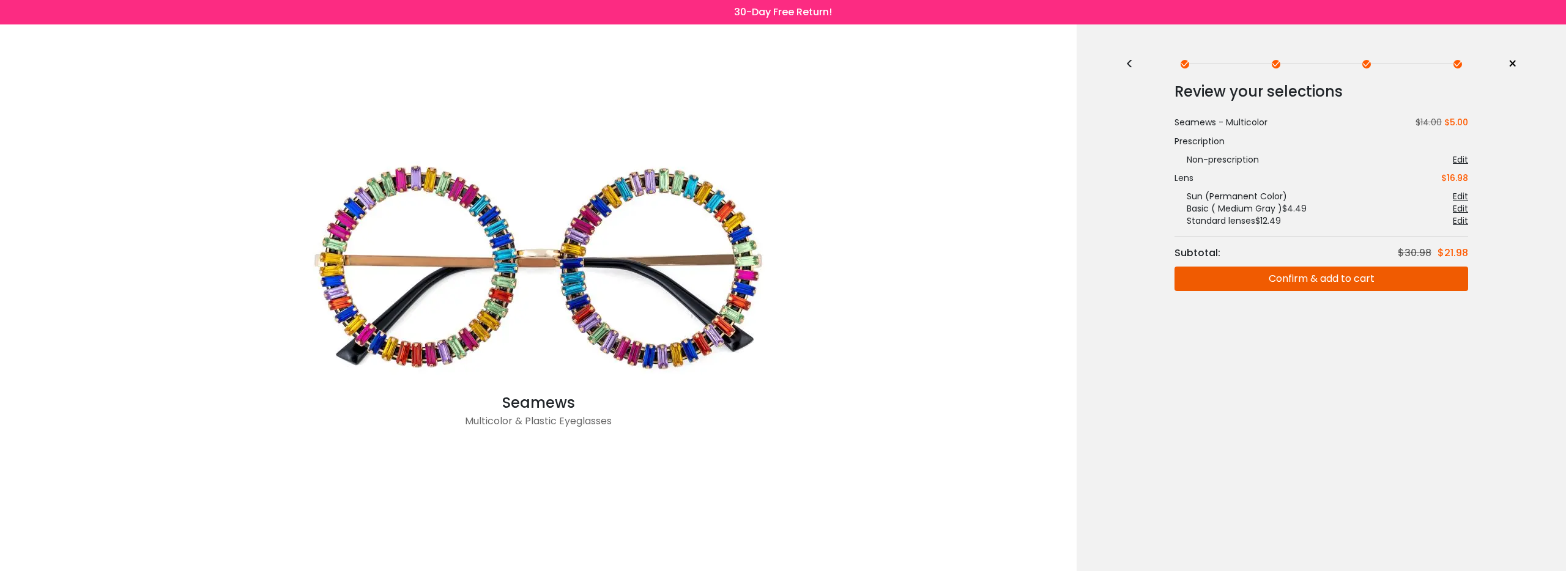
click at [1302, 281] on button "Confirm & add to cart" at bounding box center [1321, 279] width 294 height 24
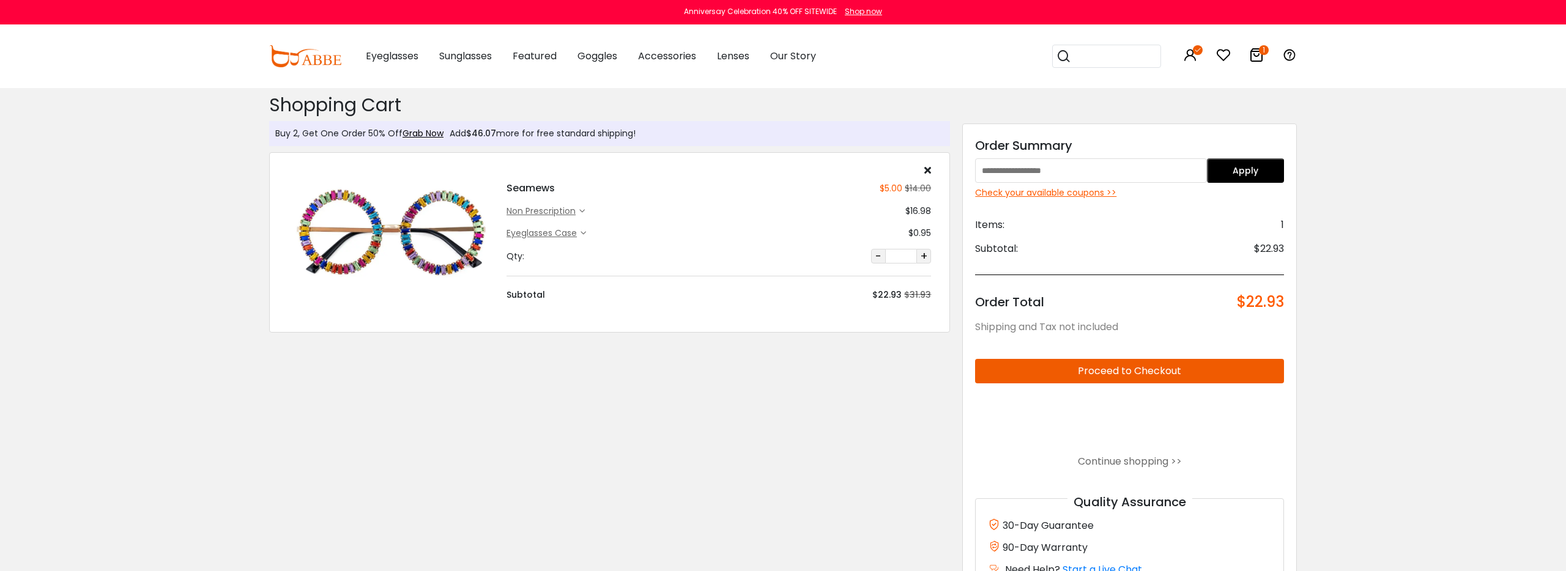
click at [1047, 171] on input "text" at bounding box center [1090, 170] width 231 height 24
type input "********"
click at [1252, 165] on button "Apply" at bounding box center [1245, 170] width 77 height 24
